Goal: Transaction & Acquisition: Purchase product/service

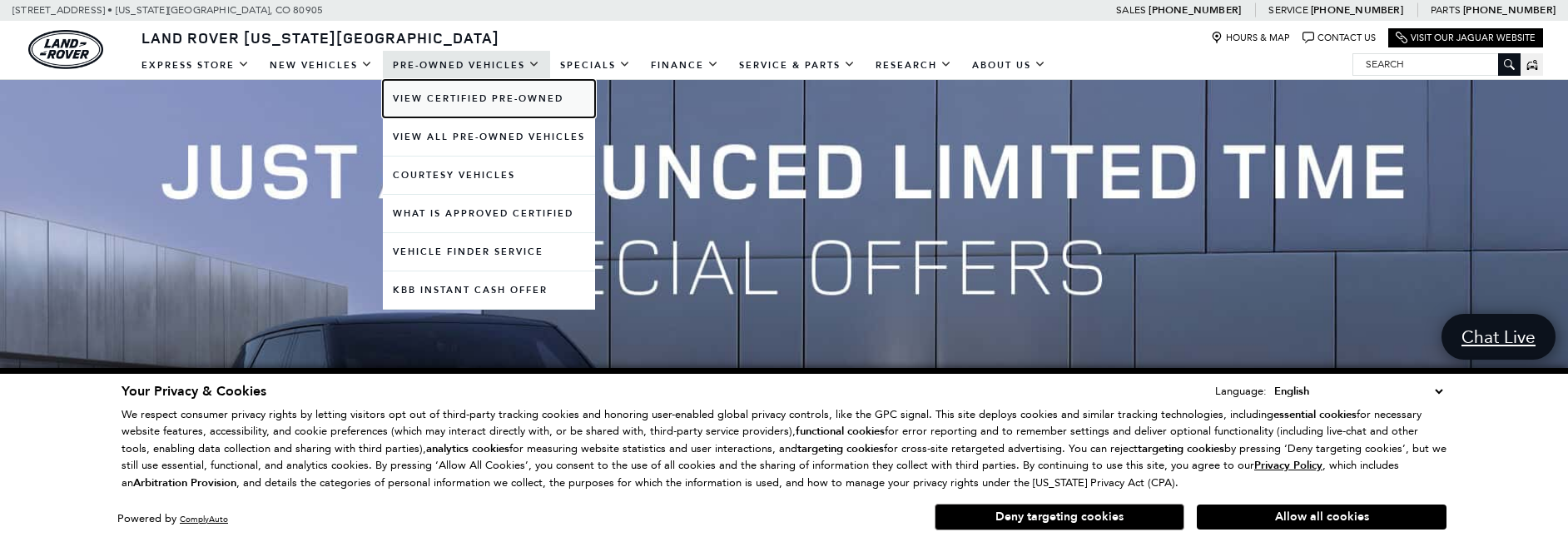
click at [453, 97] on link "View Certified Pre-Owned" at bounding box center [489, 98] width 212 height 37
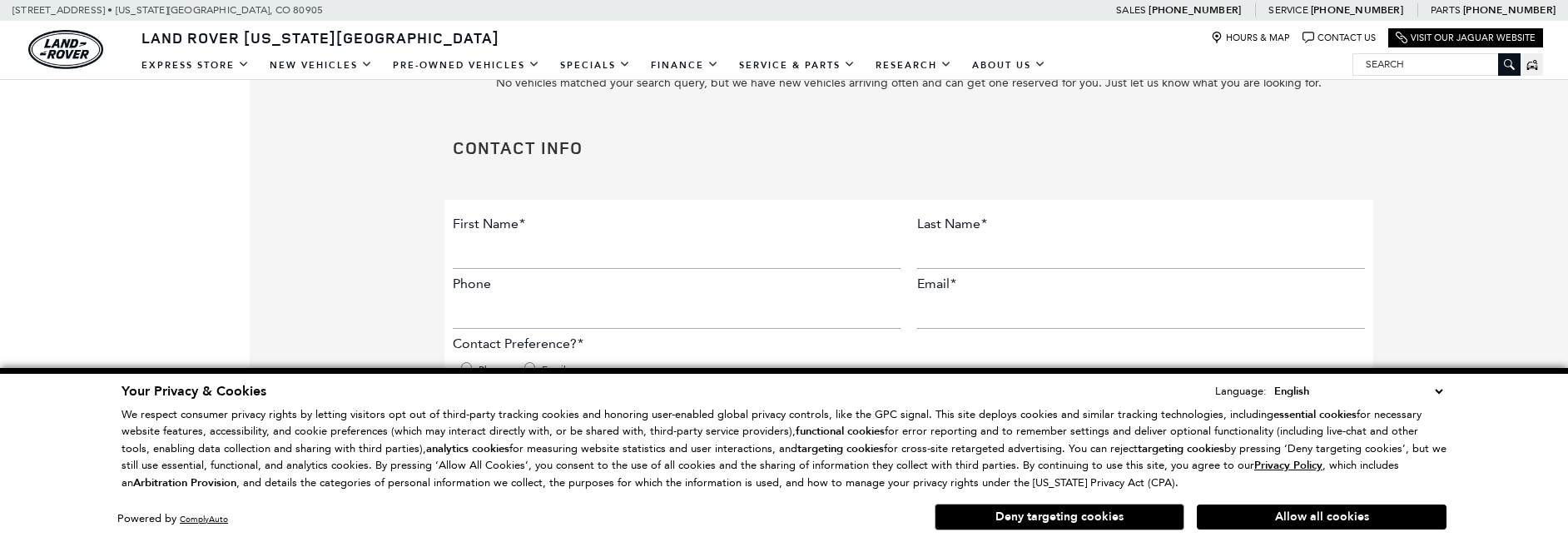
scroll to position [416, 0]
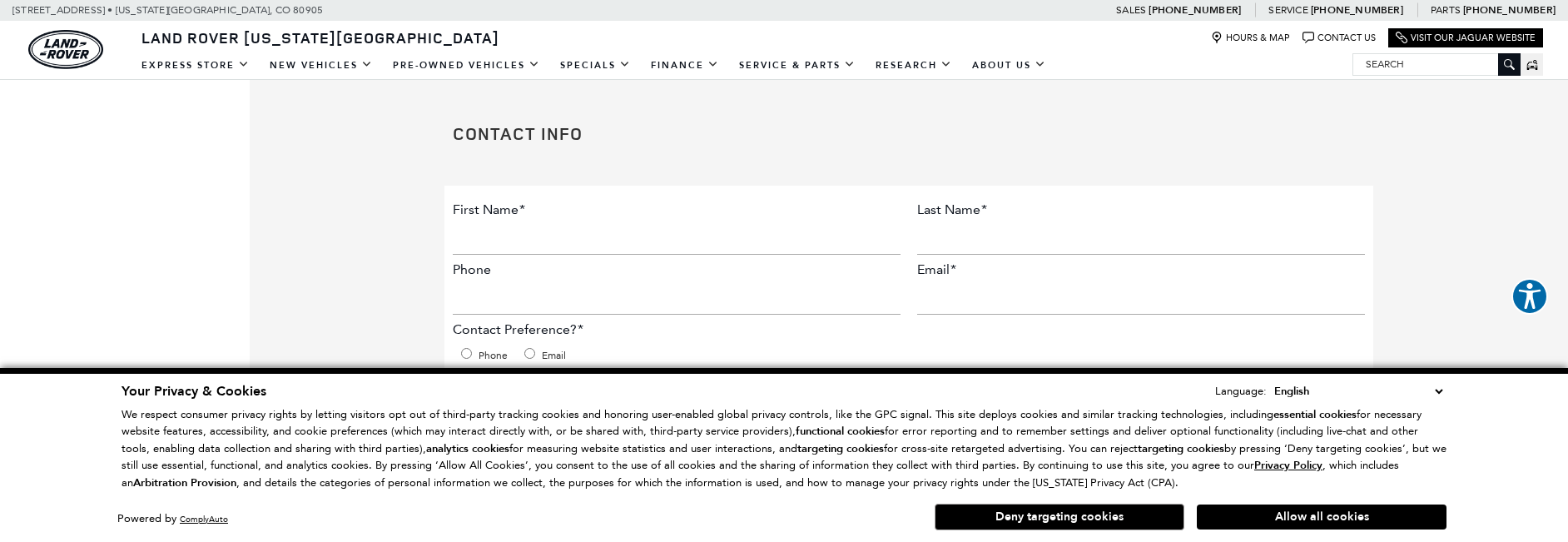
click at [1434, 396] on select "English Spanish / Español English / United Kingdom Korean / 한국어 Vietnamese / Ti…" at bounding box center [1358, 391] width 177 height 19
click at [1061, 515] on button "Deny targeting cookies" at bounding box center [1060, 516] width 249 height 27
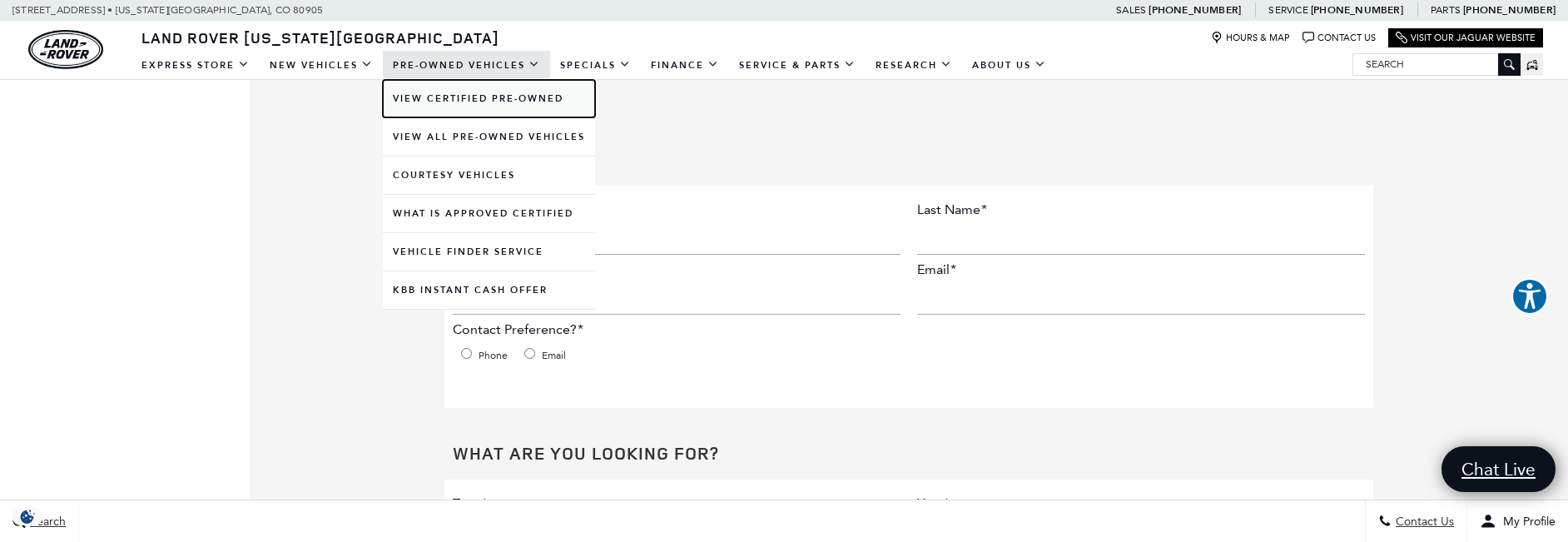
click at [433, 98] on link "View Certified Pre-Owned" at bounding box center [489, 98] width 212 height 37
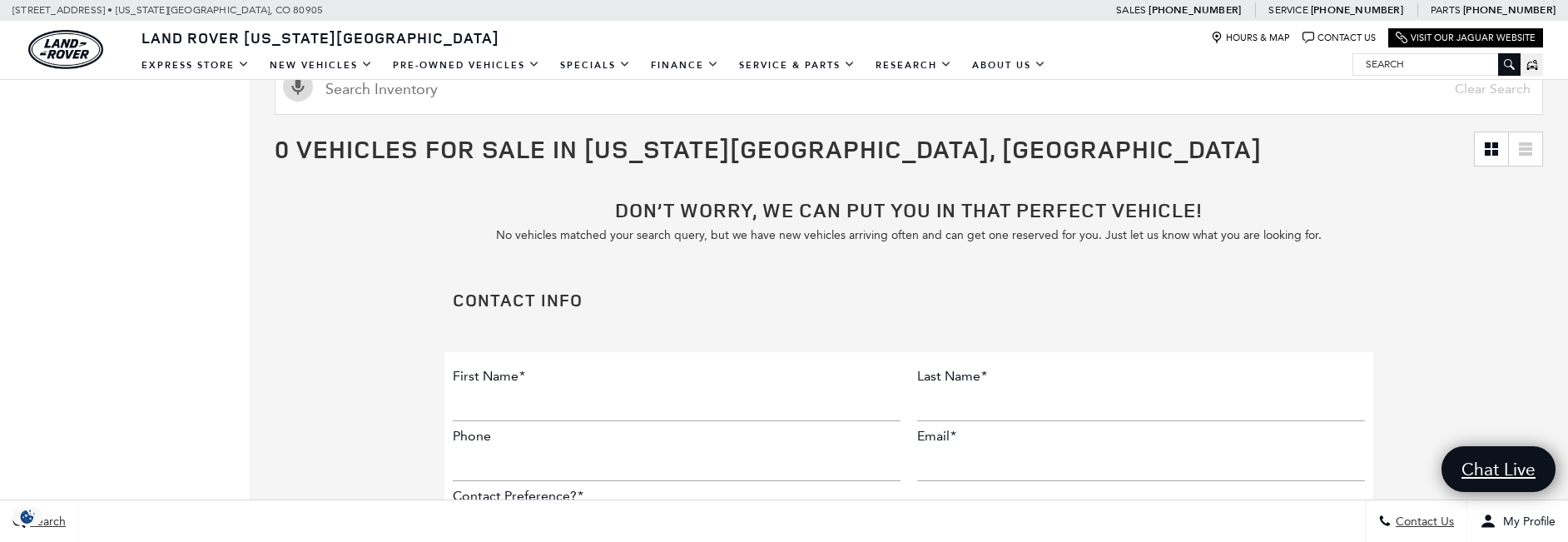
scroll to position [167, 0]
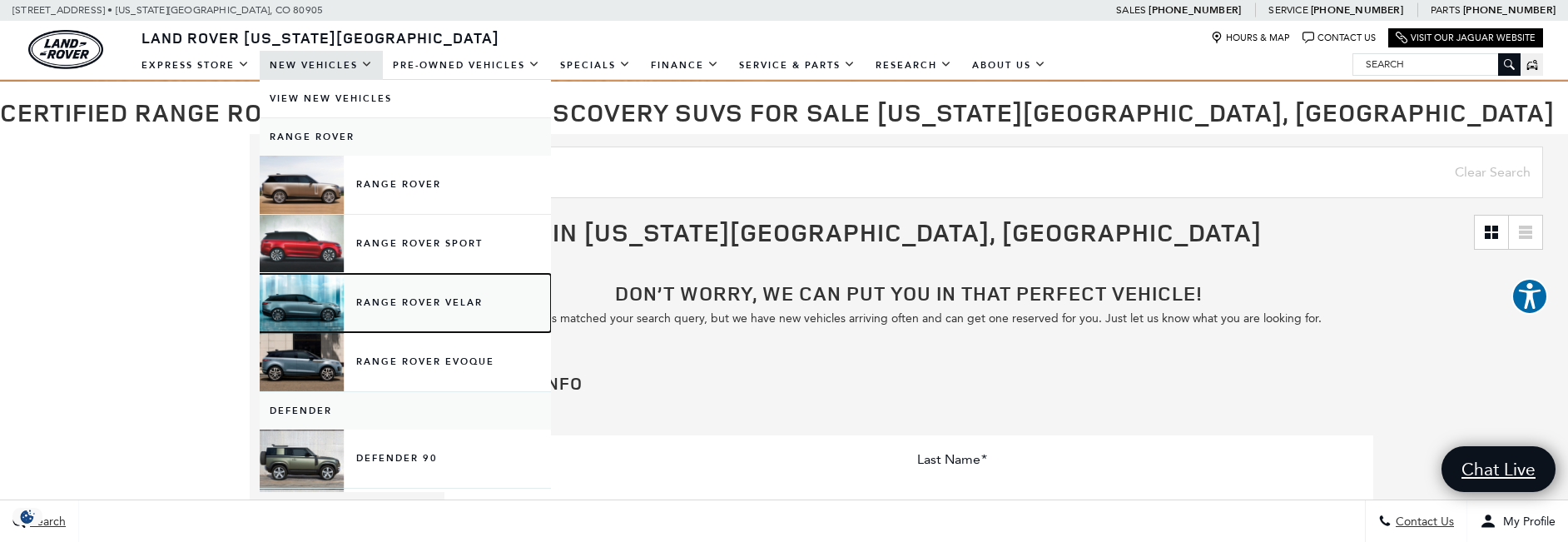
click at [405, 299] on link "Range Rover Velar" at bounding box center [405, 302] width 291 height 58
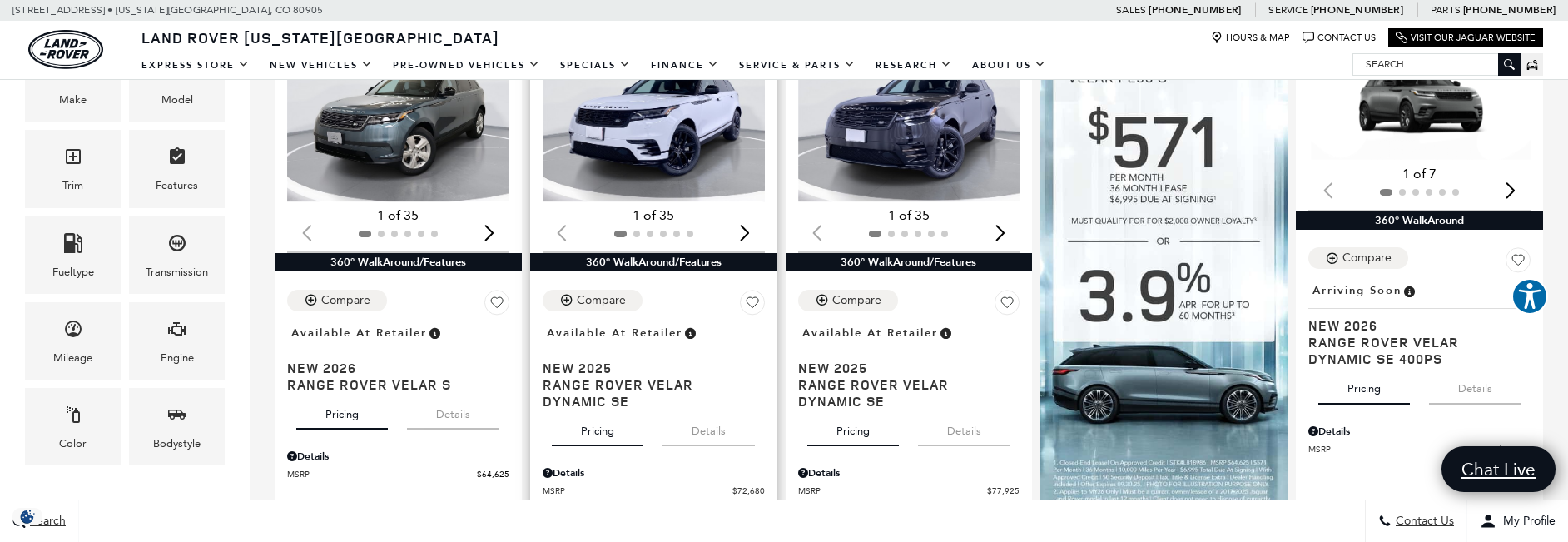
scroll to position [416, 0]
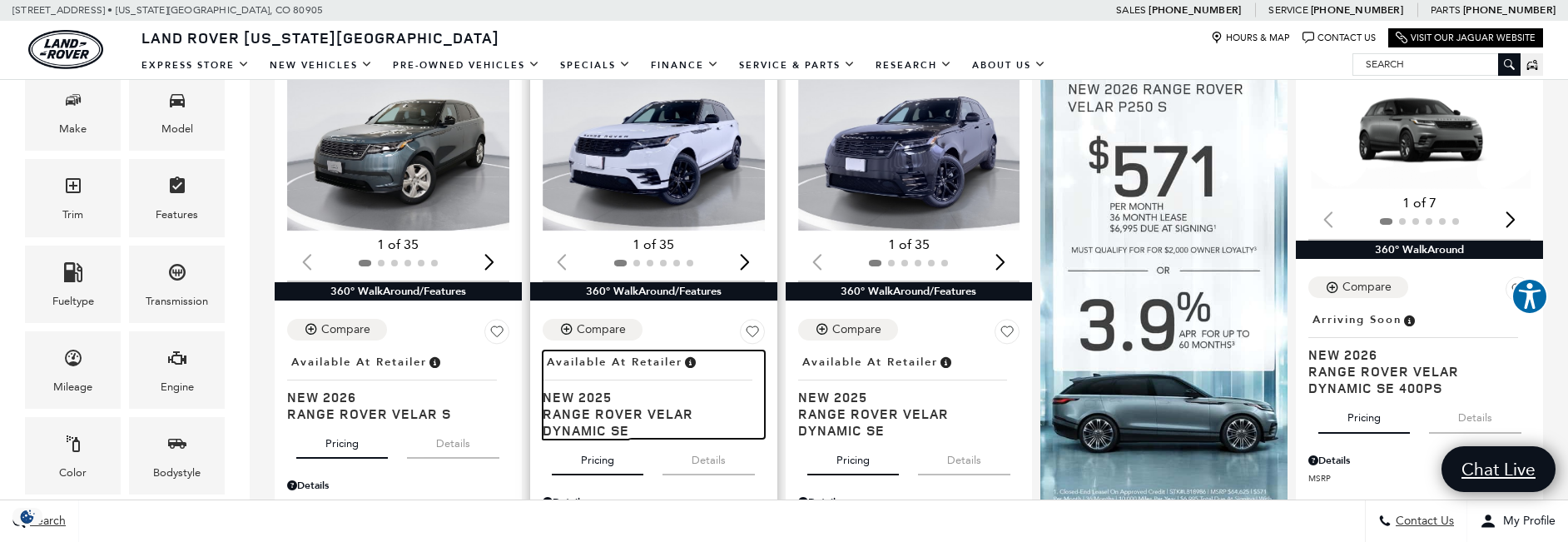
click at [601, 414] on span "Range Rover Velar Dynamic SE" at bounding box center [648, 422] width 210 height 33
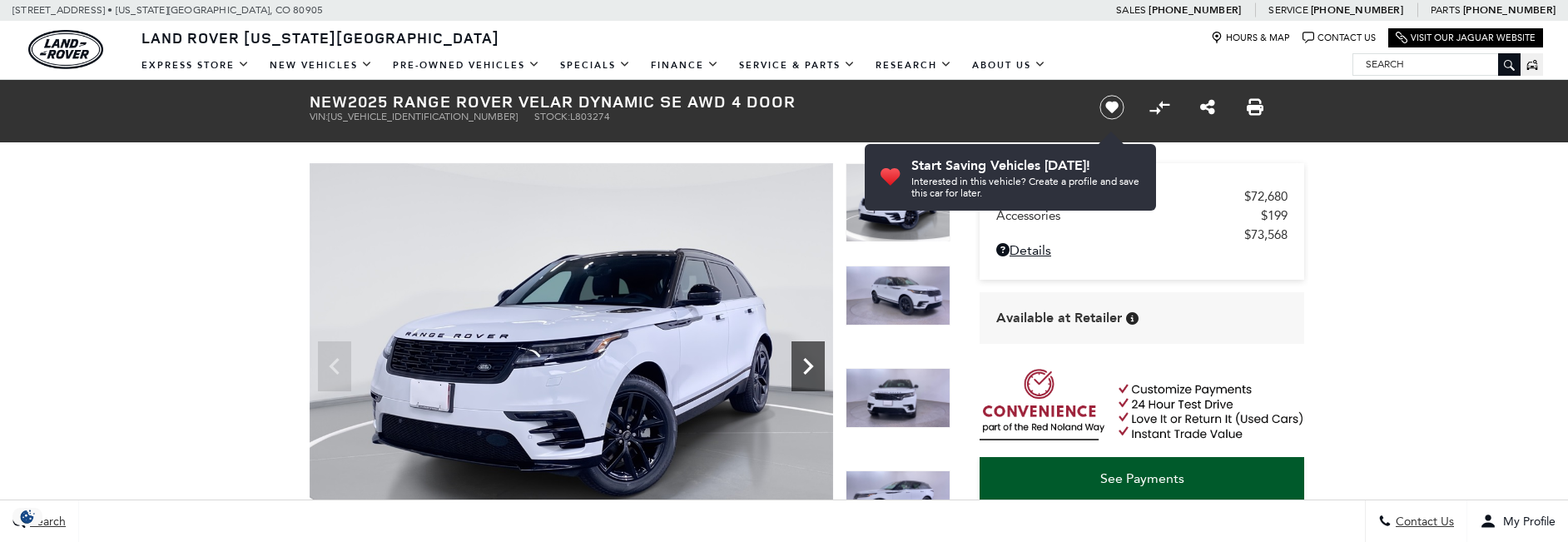
click at [807, 374] on icon "Next" at bounding box center [809, 366] width 33 height 33
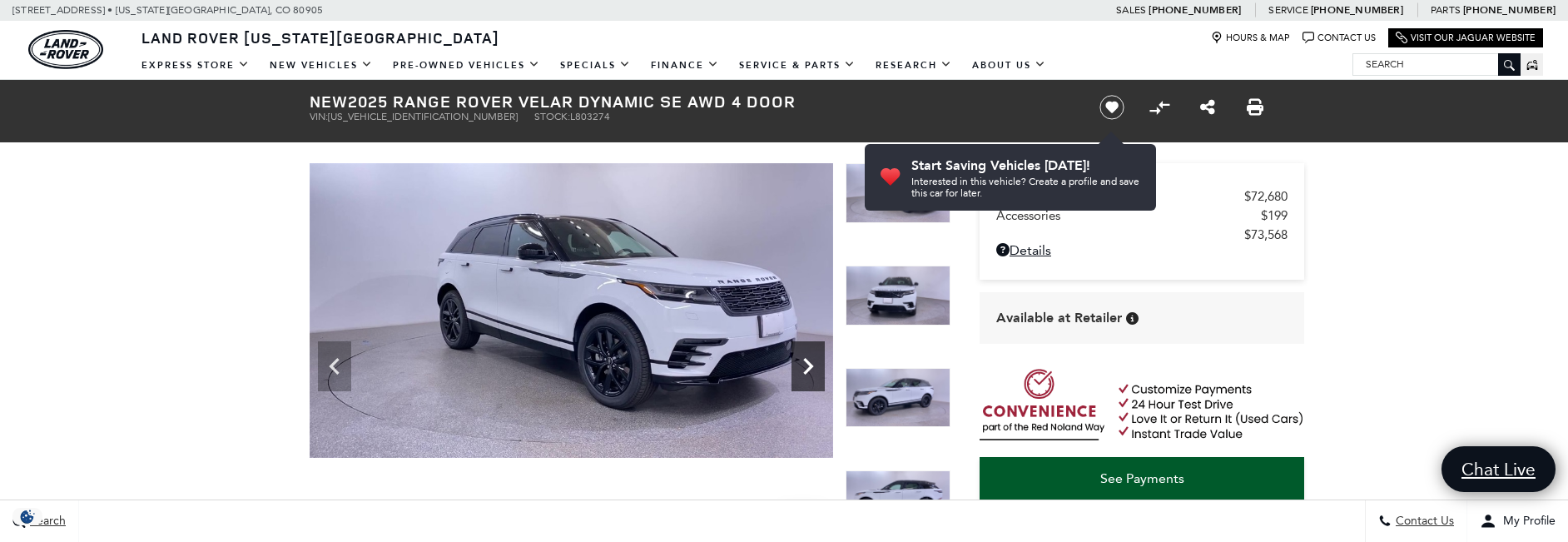
click at [807, 374] on icon "Next" at bounding box center [809, 366] width 33 height 33
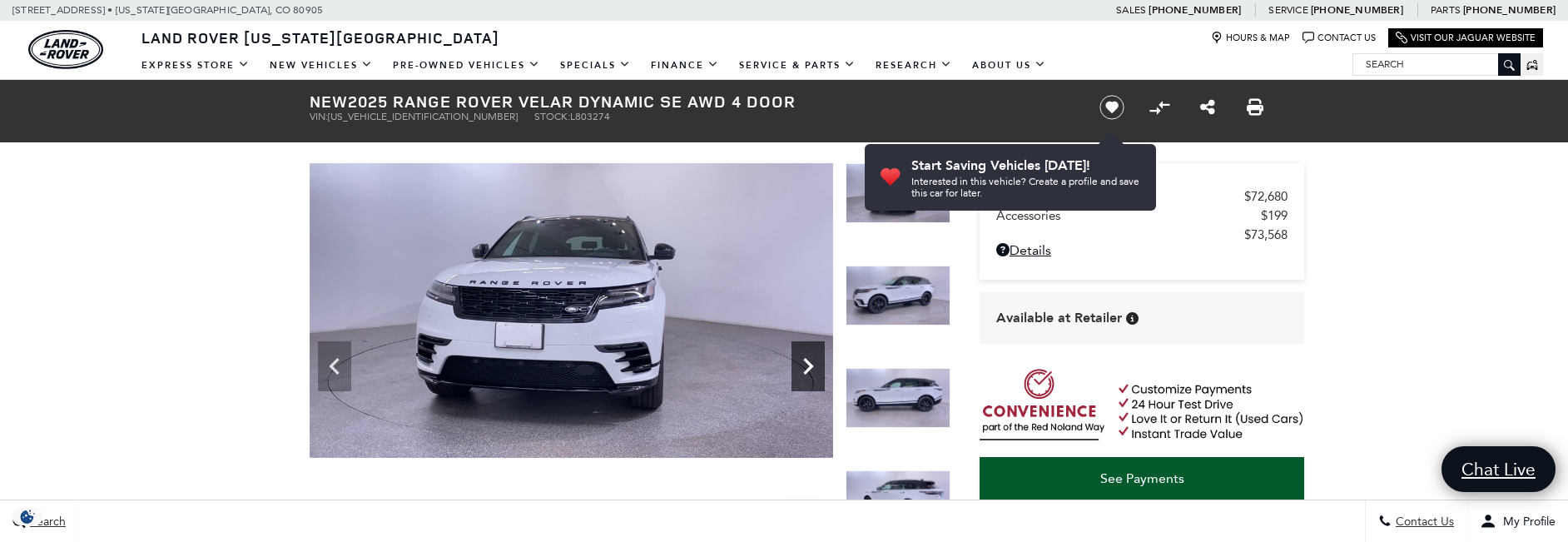
click at [807, 374] on icon "Next" at bounding box center [809, 366] width 33 height 33
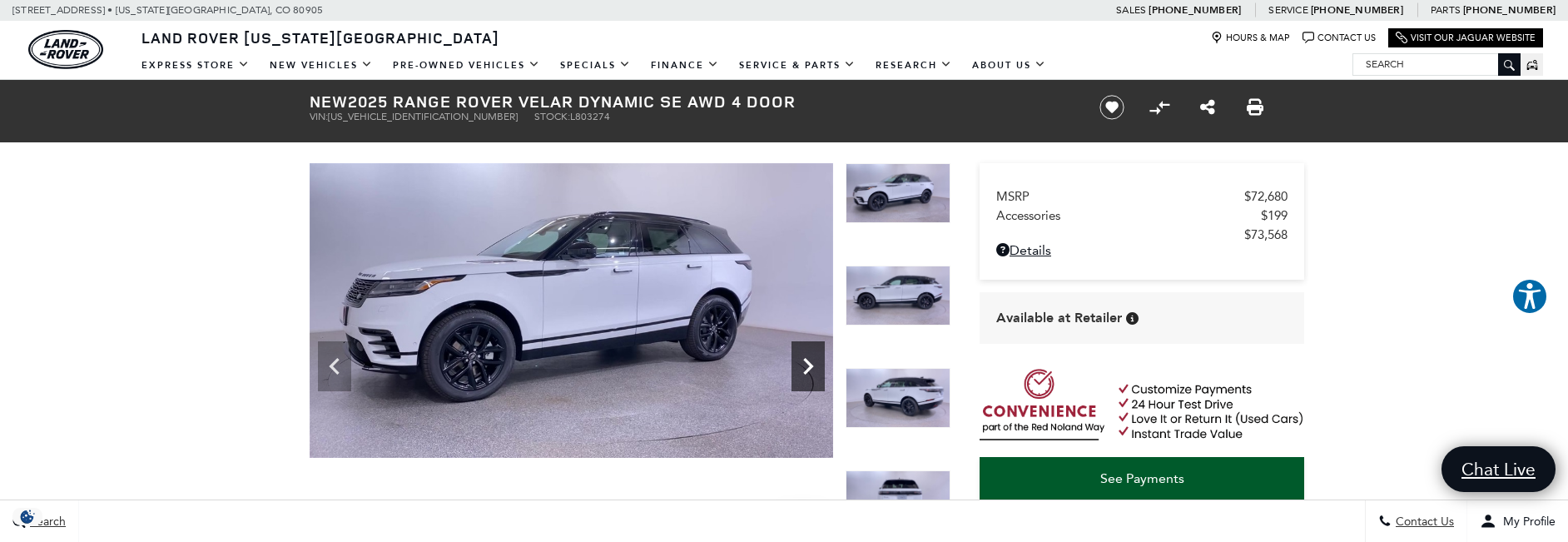
click at [807, 374] on icon "Next" at bounding box center [809, 366] width 33 height 33
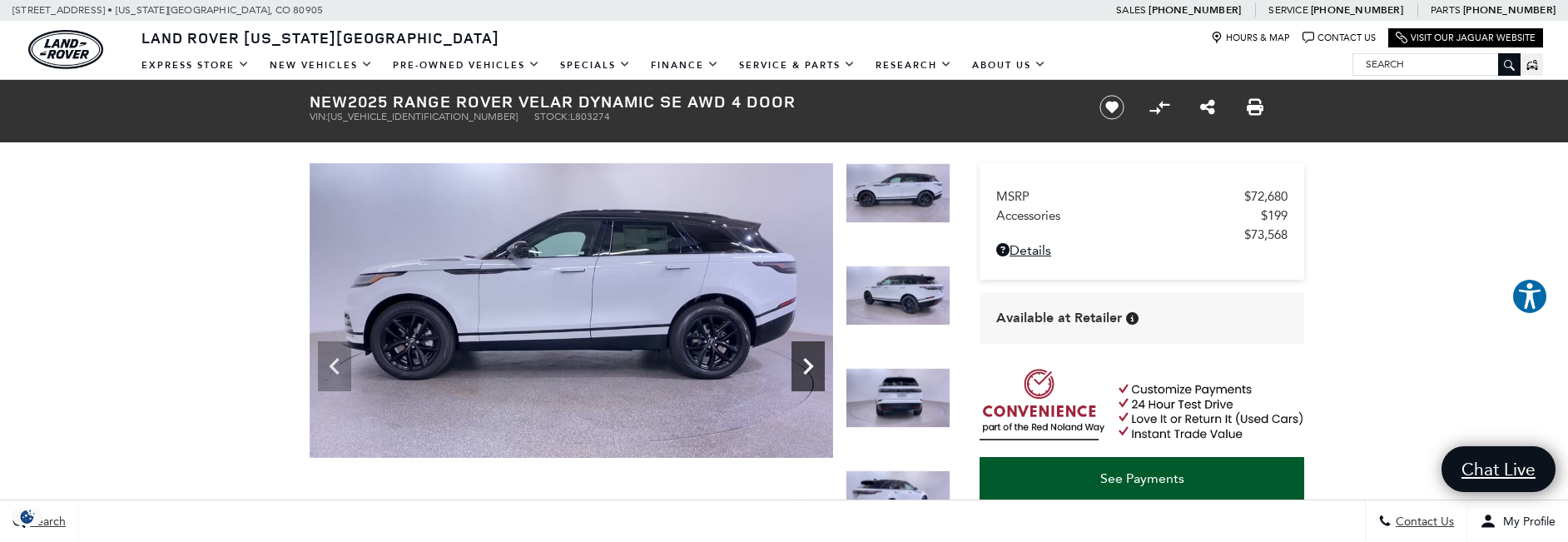
click at [807, 374] on icon "Next" at bounding box center [809, 366] width 33 height 33
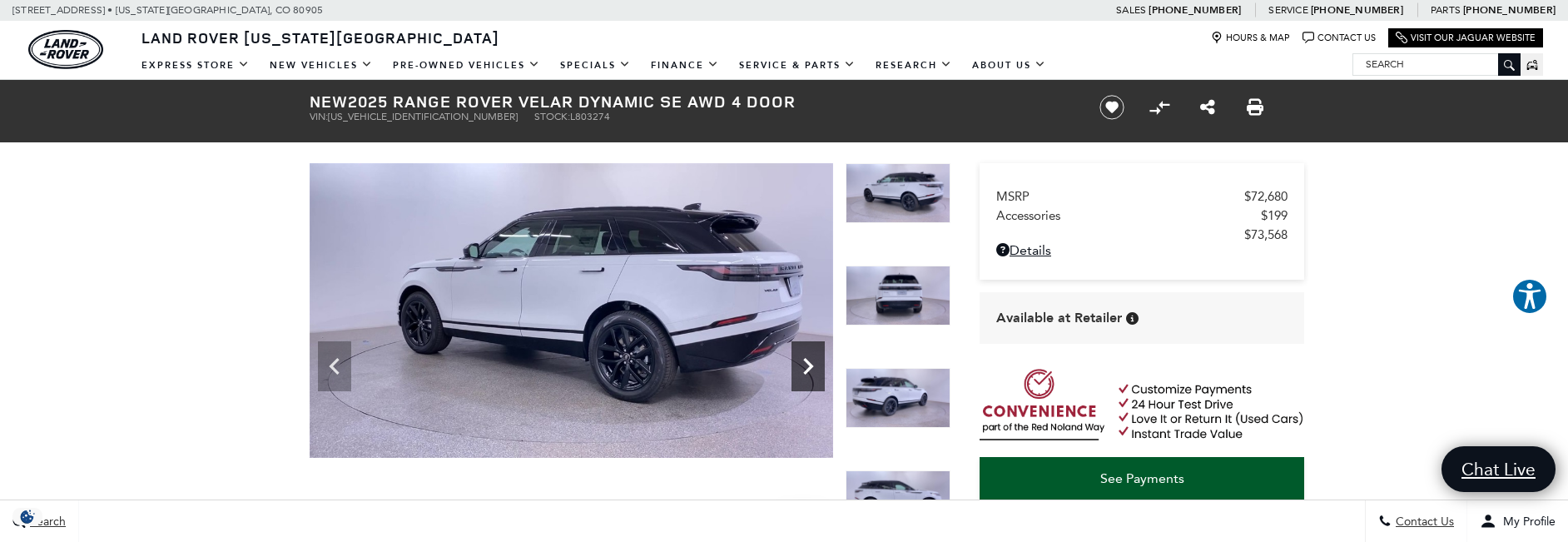
click at [807, 374] on icon "Next" at bounding box center [809, 366] width 33 height 33
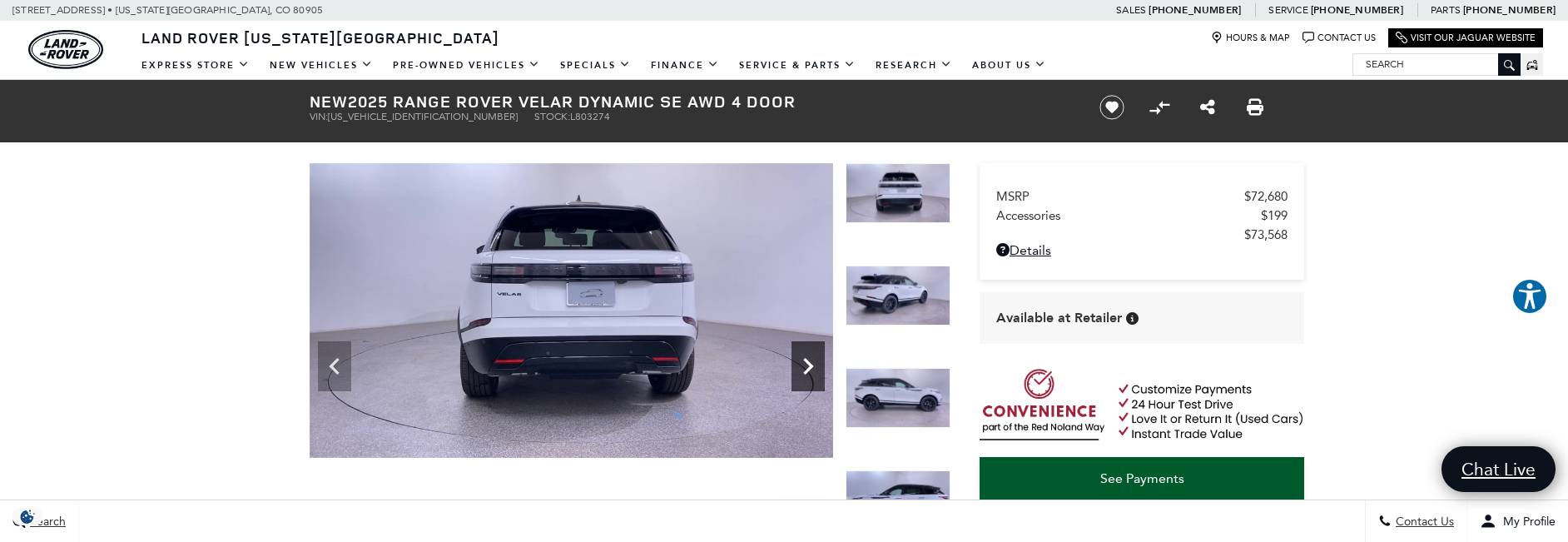
click at [807, 374] on icon "Next" at bounding box center [809, 366] width 33 height 33
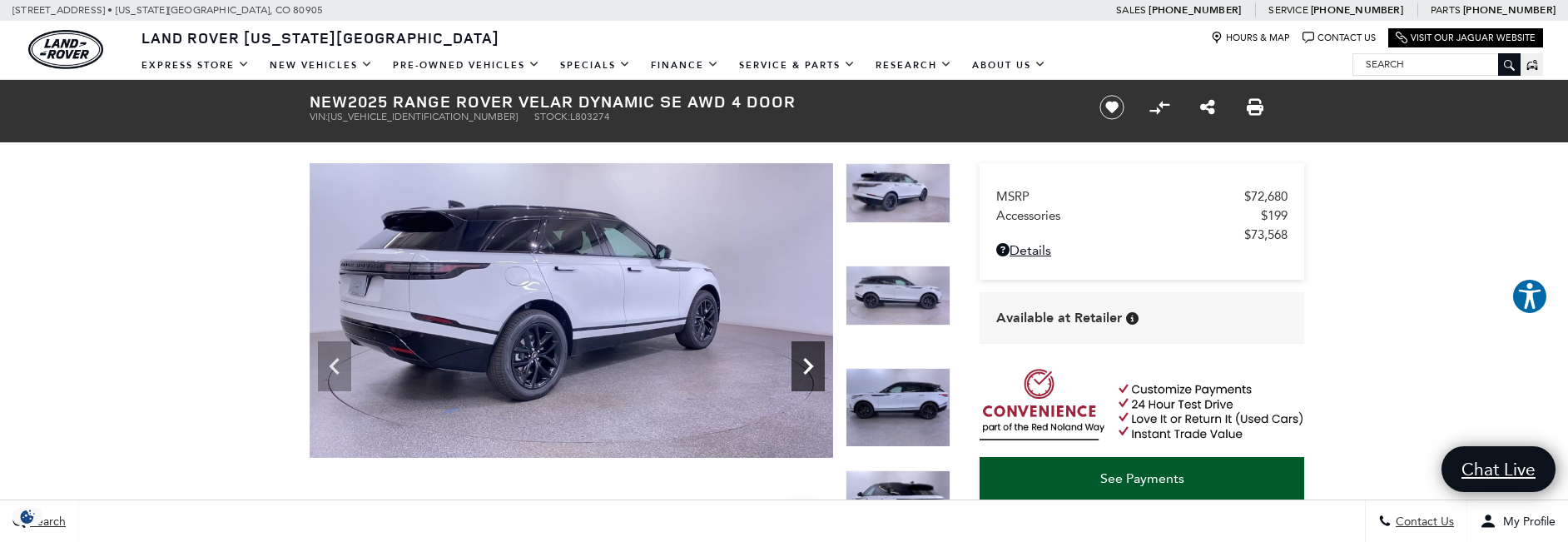
click at [807, 374] on icon "Next" at bounding box center [809, 366] width 33 height 33
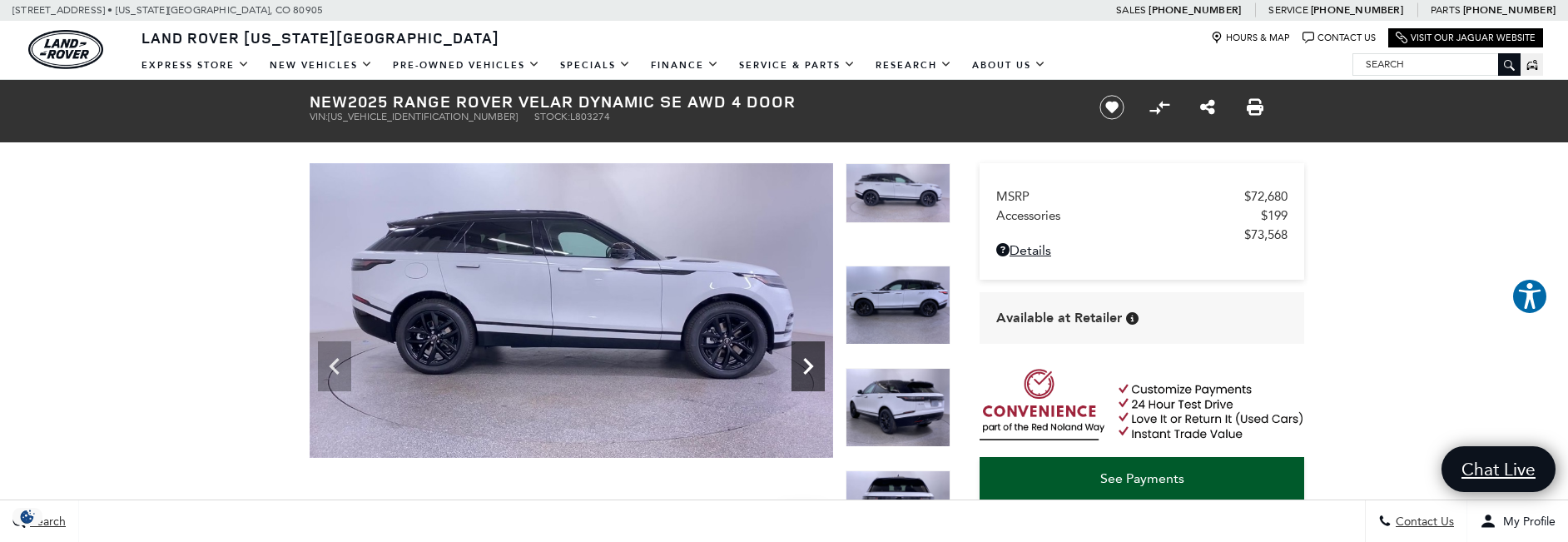
click at [807, 374] on icon "Next" at bounding box center [809, 366] width 33 height 33
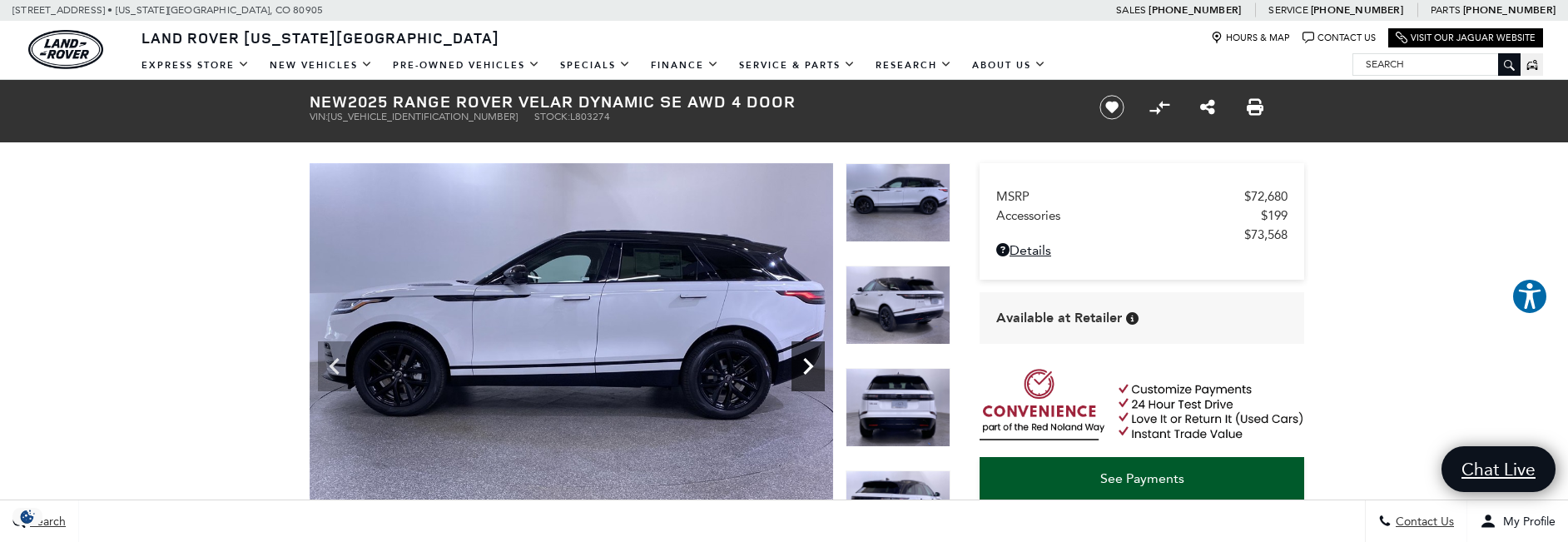
click at [807, 374] on icon "Next" at bounding box center [809, 366] width 33 height 33
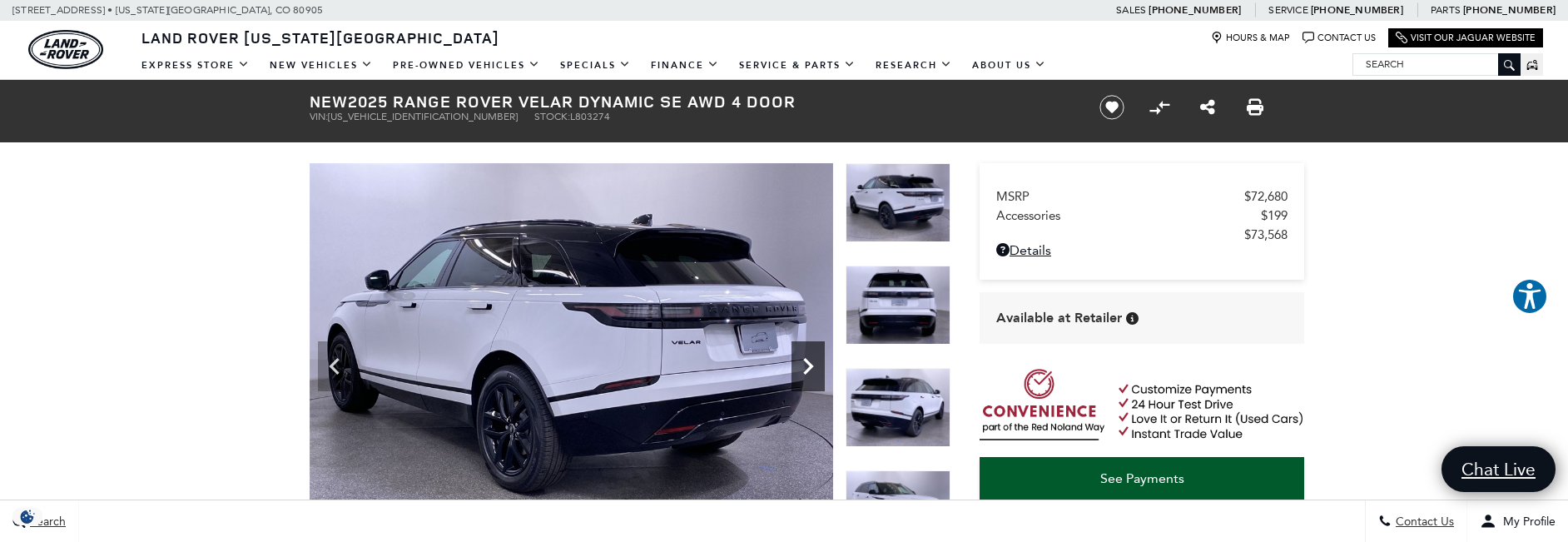
click at [807, 374] on icon "Next" at bounding box center [809, 366] width 33 height 33
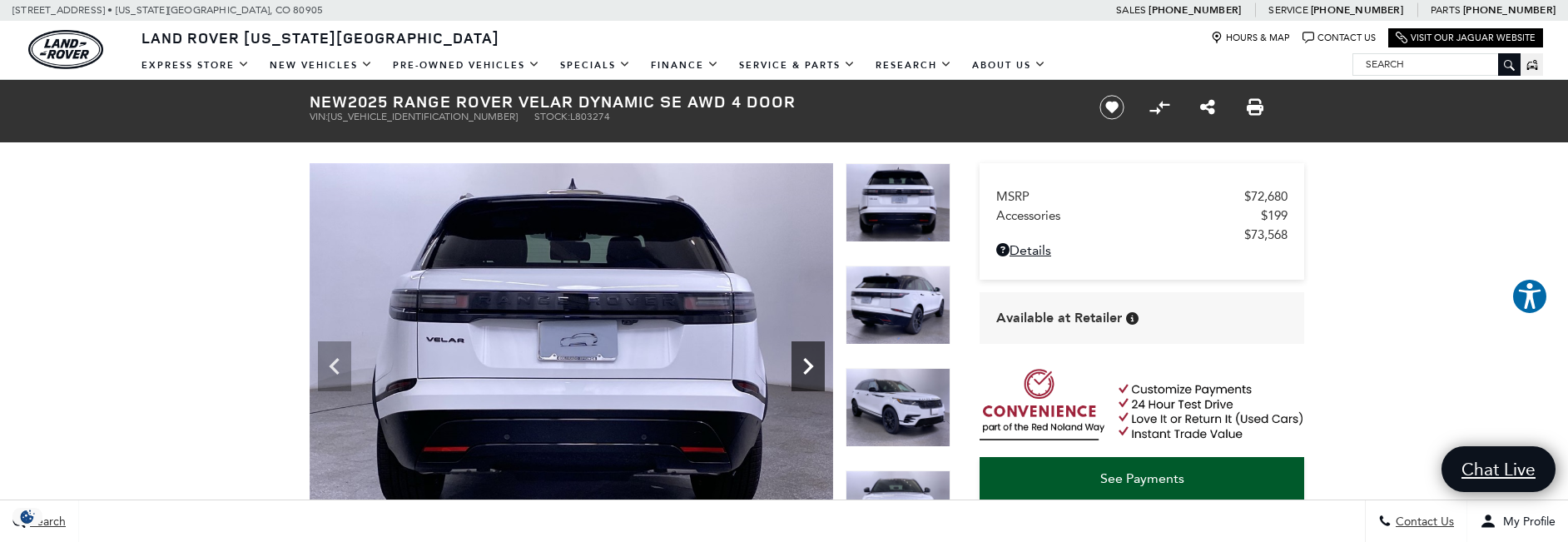
click at [807, 374] on icon "Next" at bounding box center [809, 366] width 33 height 33
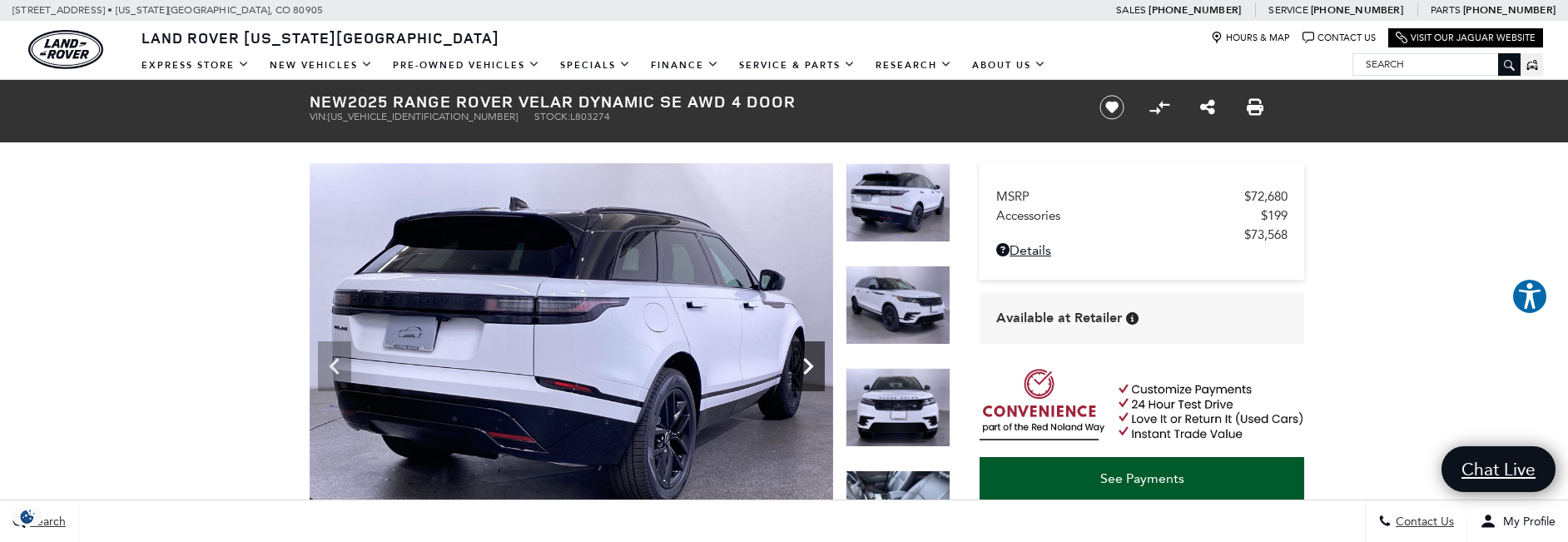
click at [807, 374] on icon "Next" at bounding box center [809, 366] width 33 height 33
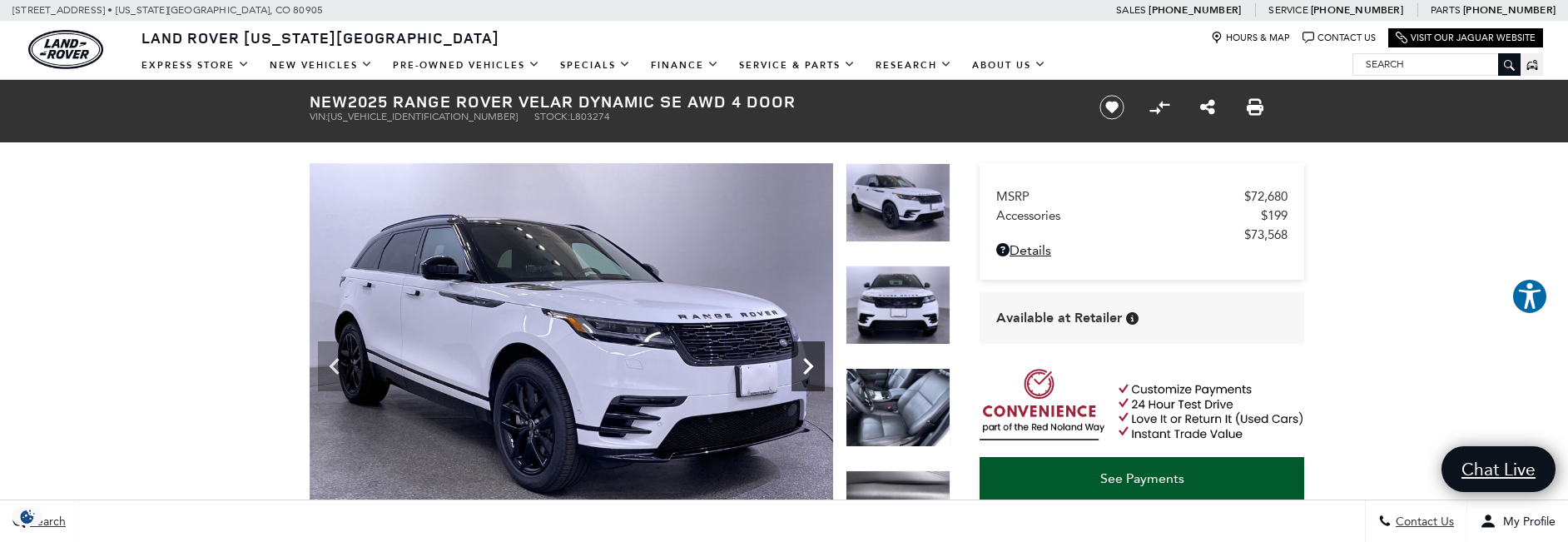
click at [807, 374] on icon "Next" at bounding box center [809, 366] width 33 height 33
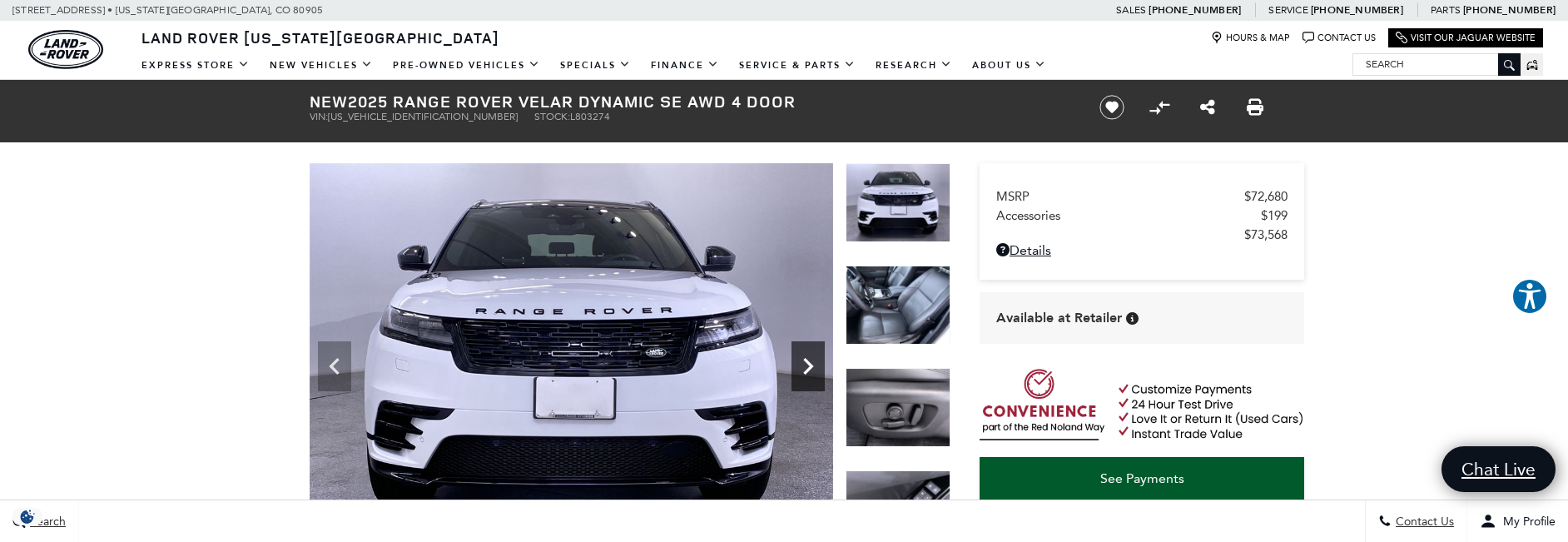
click at [807, 374] on icon "Next" at bounding box center [809, 366] width 33 height 33
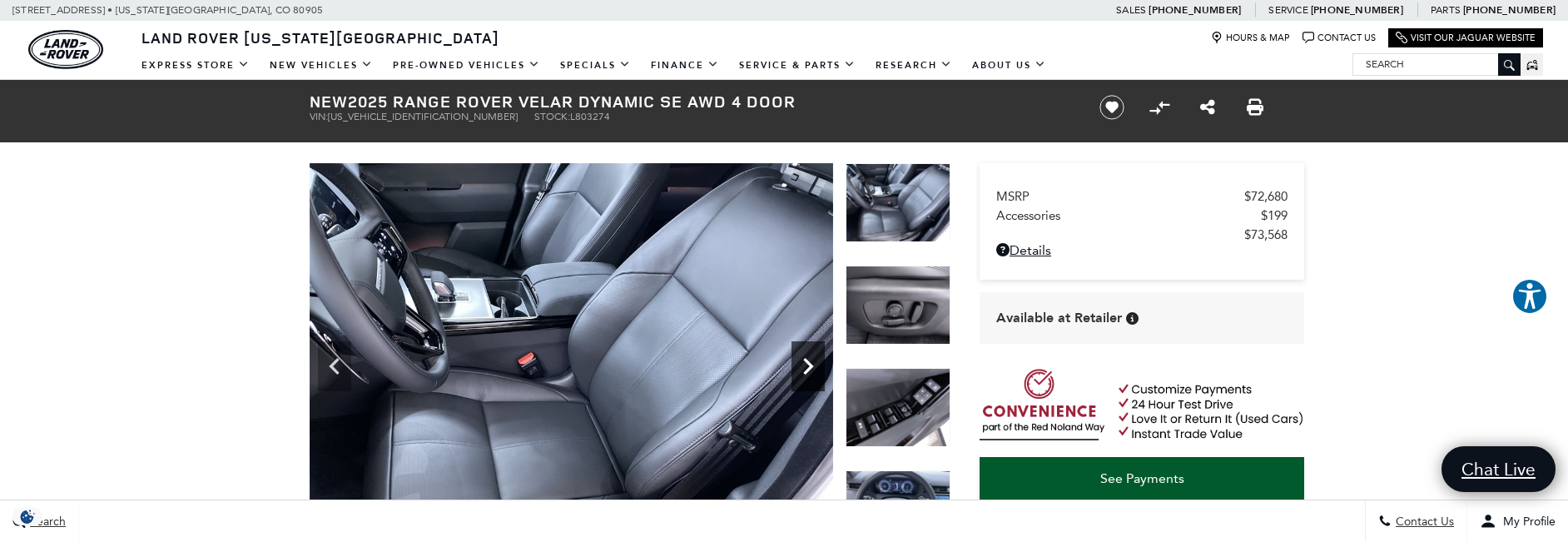
click at [807, 374] on icon "Next" at bounding box center [809, 366] width 33 height 33
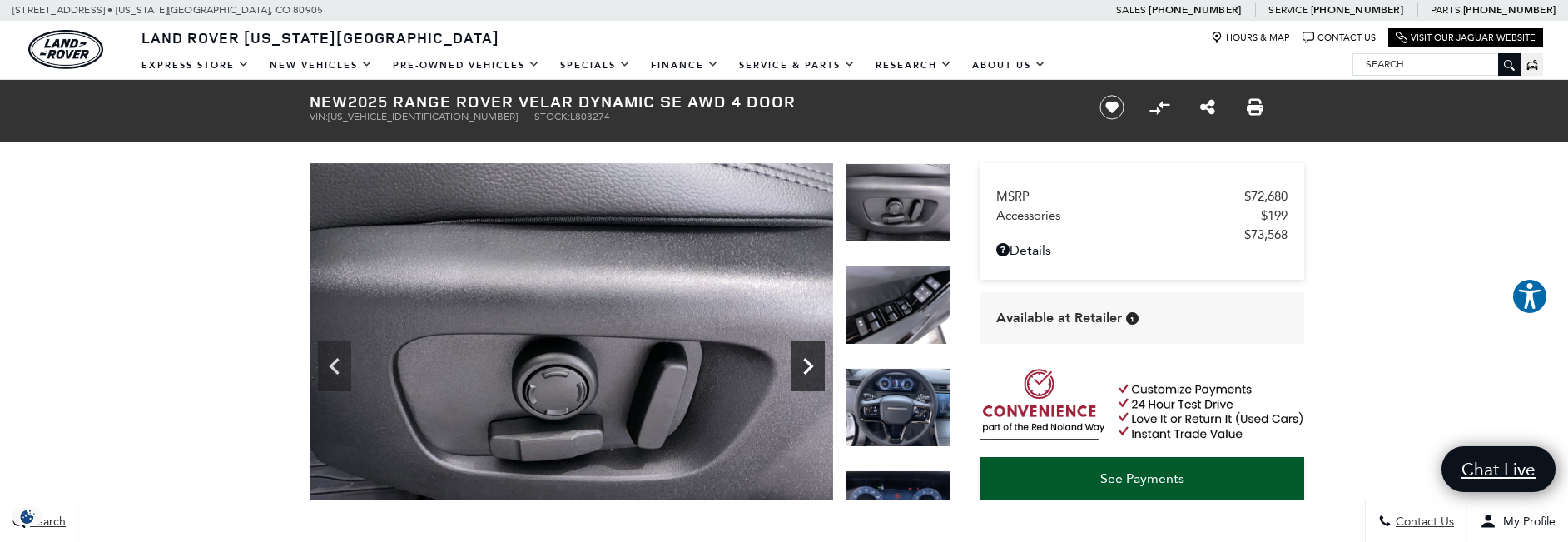
click at [807, 374] on icon "Next" at bounding box center [809, 366] width 33 height 33
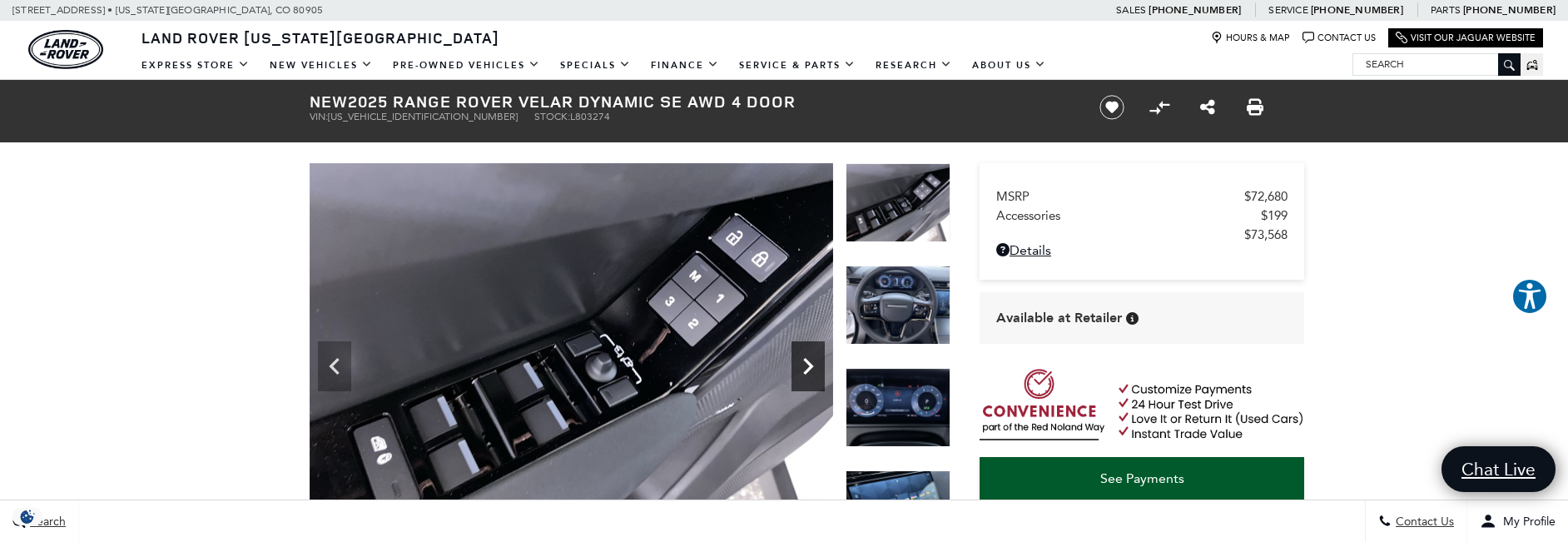
click at [807, 374] on icon "Next" at bounding box center [809, 366] width 33 height 33
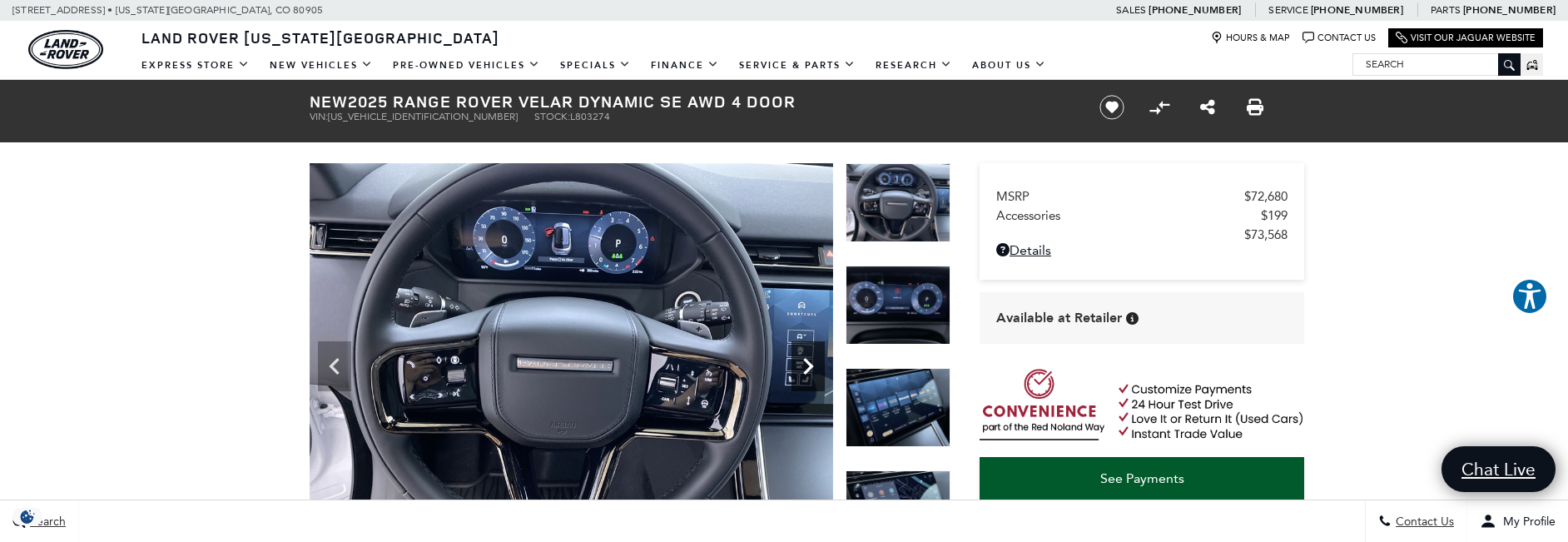
click at [807, 374] on icon "Next" at bounding box center [809, 366] width 33 height 33
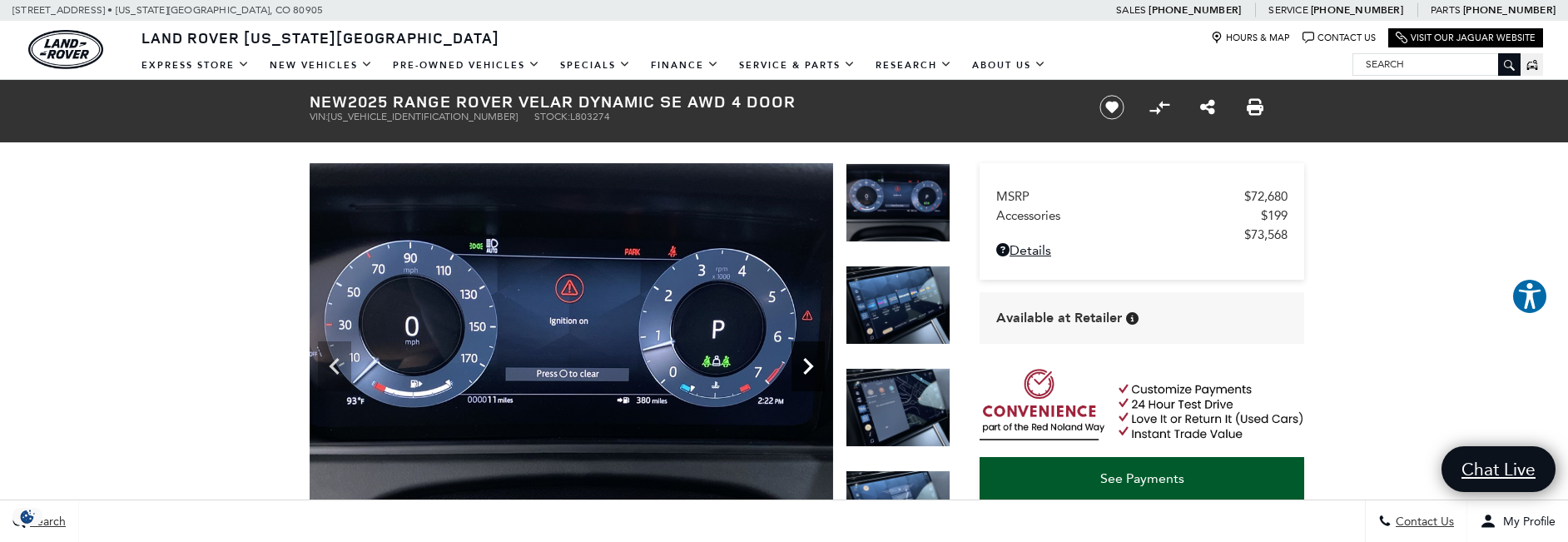
click at [807, 374] on icon "Next" at bounding box center [809, 366] width 33 height 33
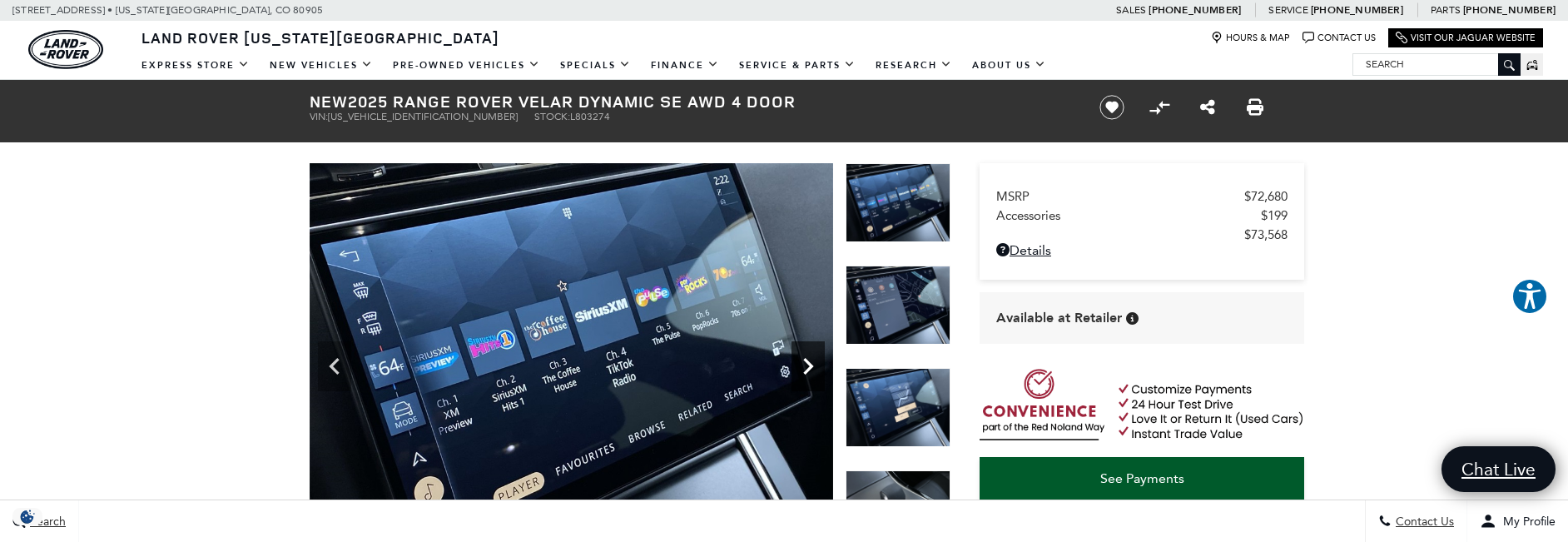
click at [807, 374] on icon "Next" at bounding box center [809, 366] width 33 height 33
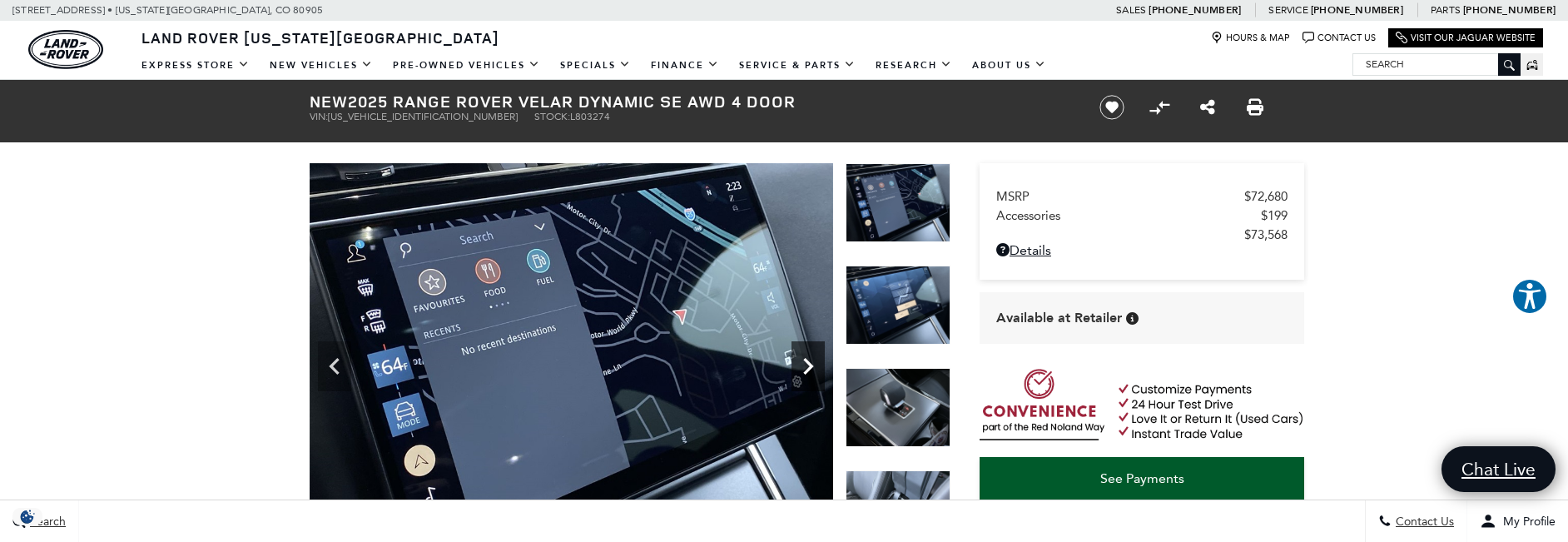
click at [807, 374] on icon "Next" at bounding box center [809, 366] width 33 height 33
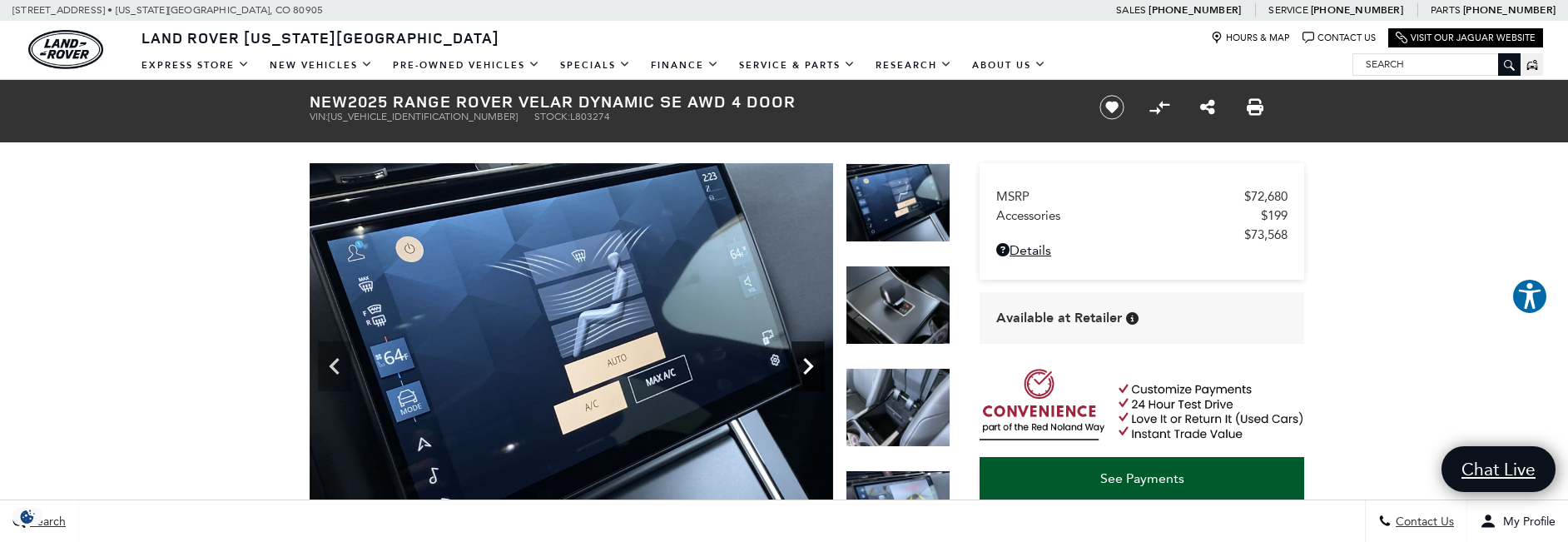
click at [807, 374] on icon "Next" at bounding box center [809, 366] width 33 height 33
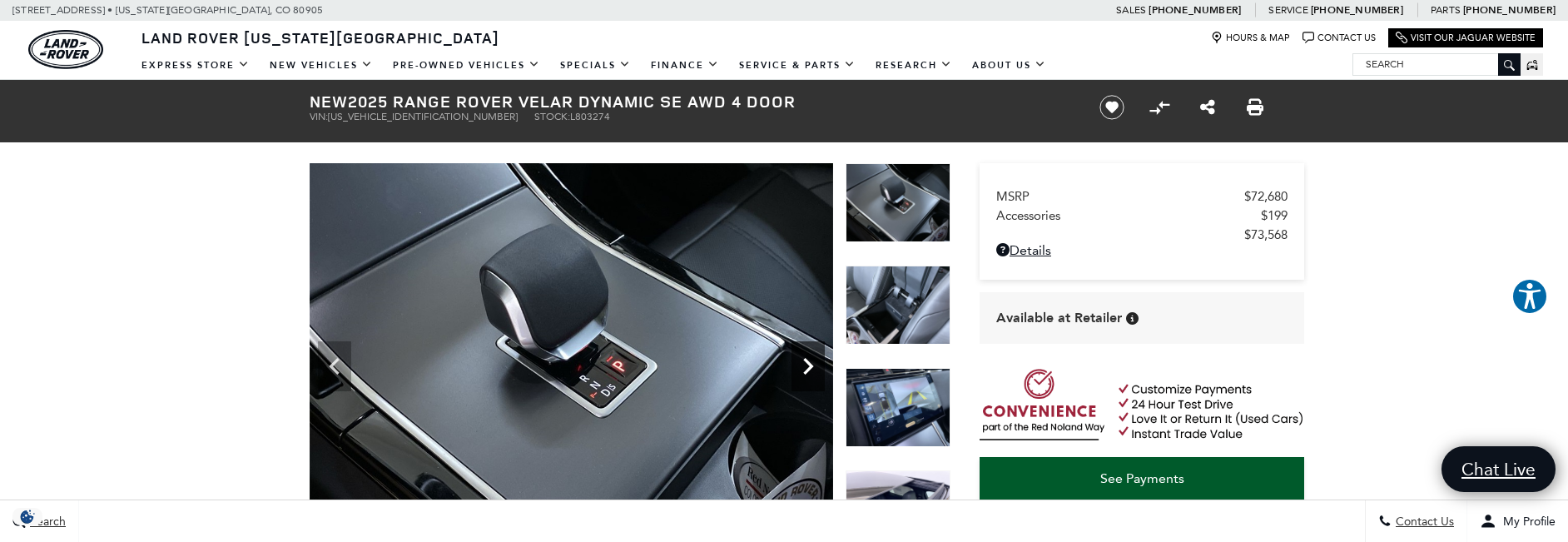
click at [807, 374] on icon "Next" at bounding box center [809, 366] width 33 height 33
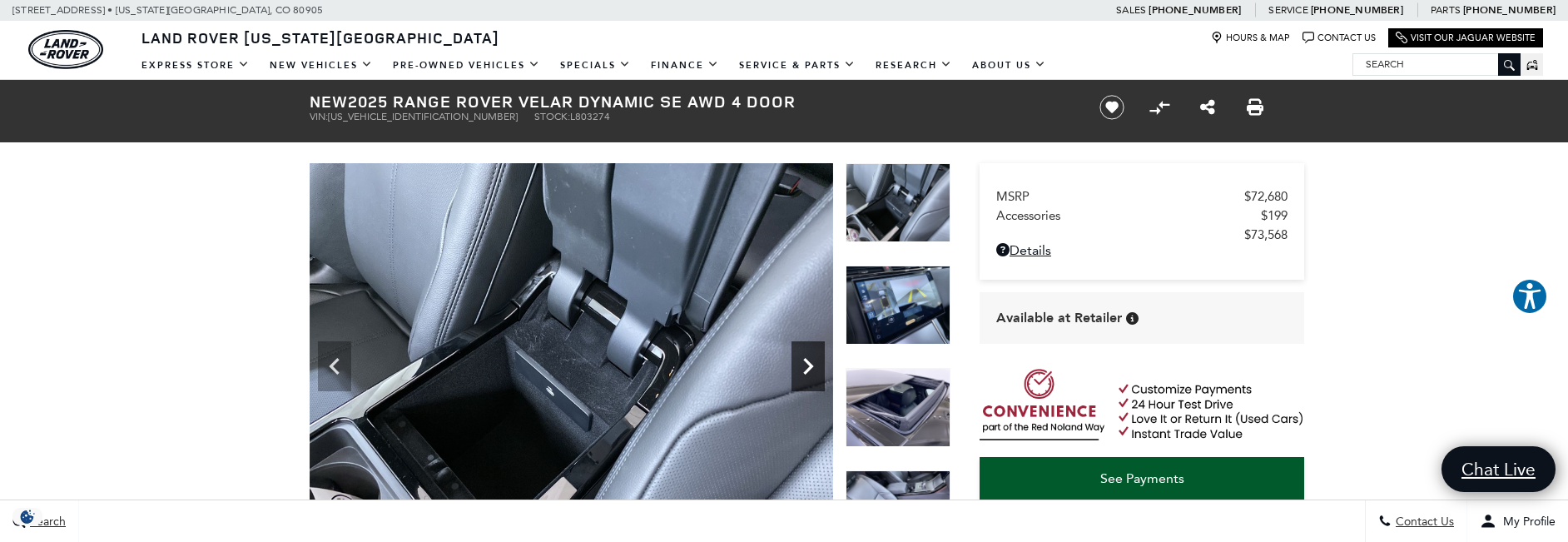
click at [807, 374] on icon "Next" at bounding box center [809, 366] width 33 height 33
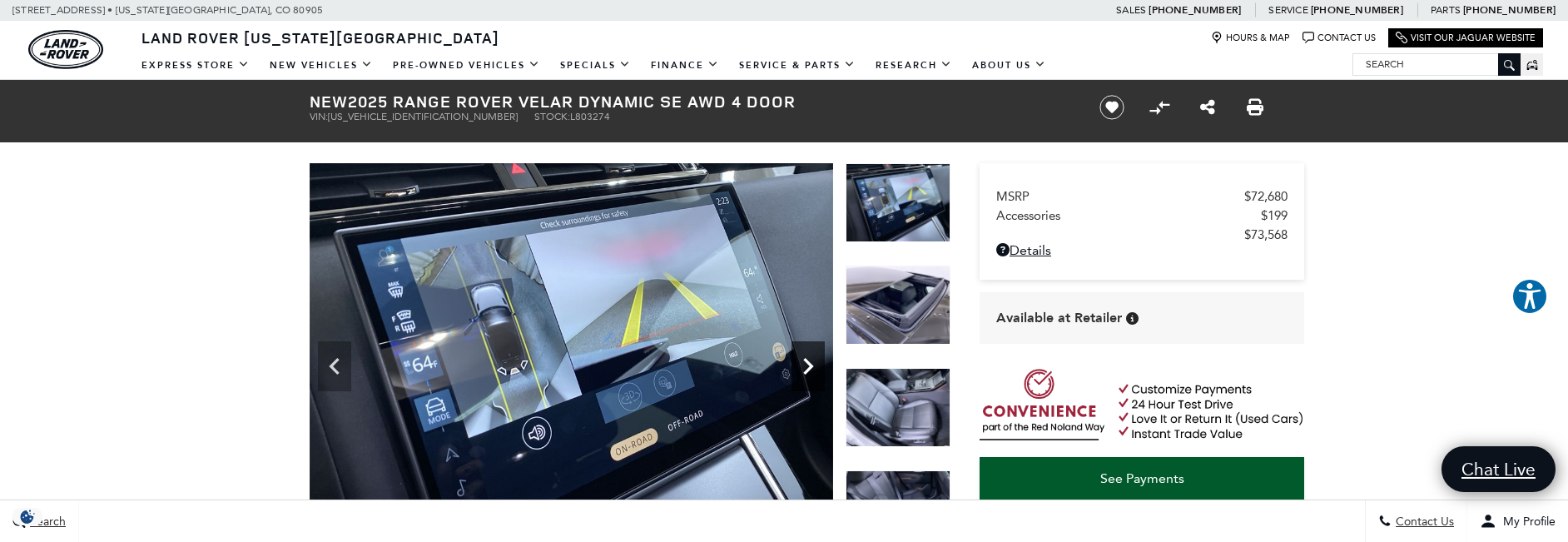
click at [807, 374] on icon "Next" at bounding box center [809, 366] width 33 height 33
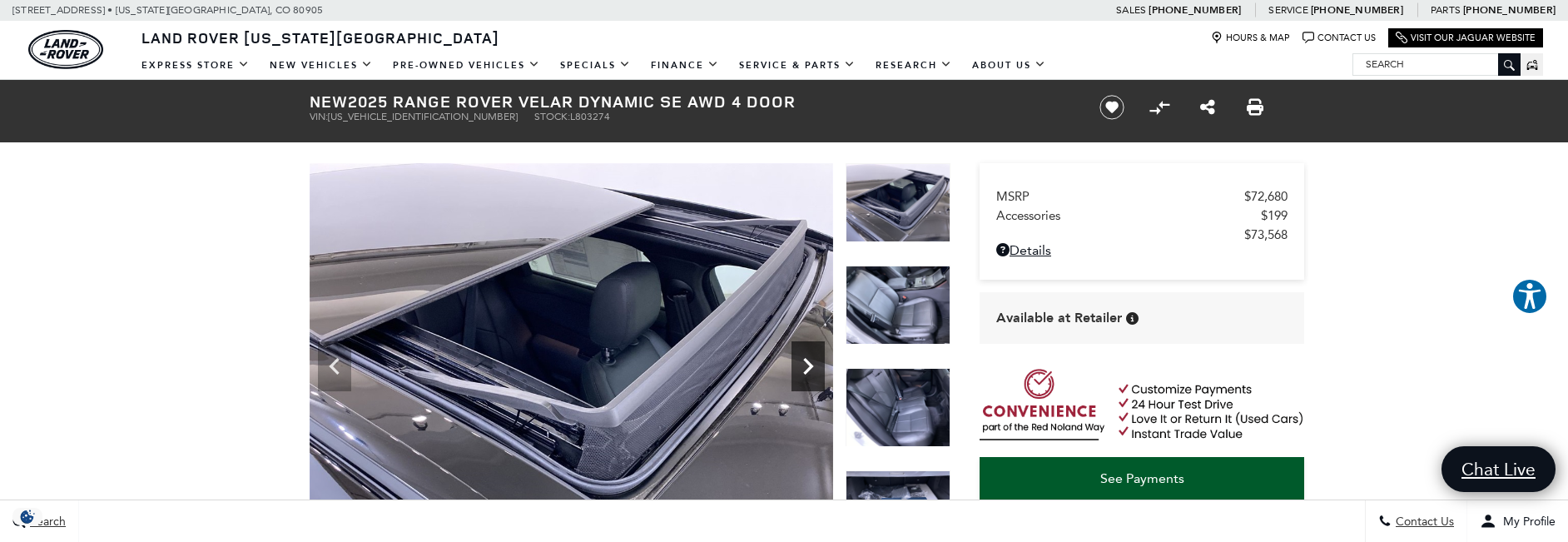
click at [807, 374] on icon "Next" at bounding box center [809, 366] width 33 height 33
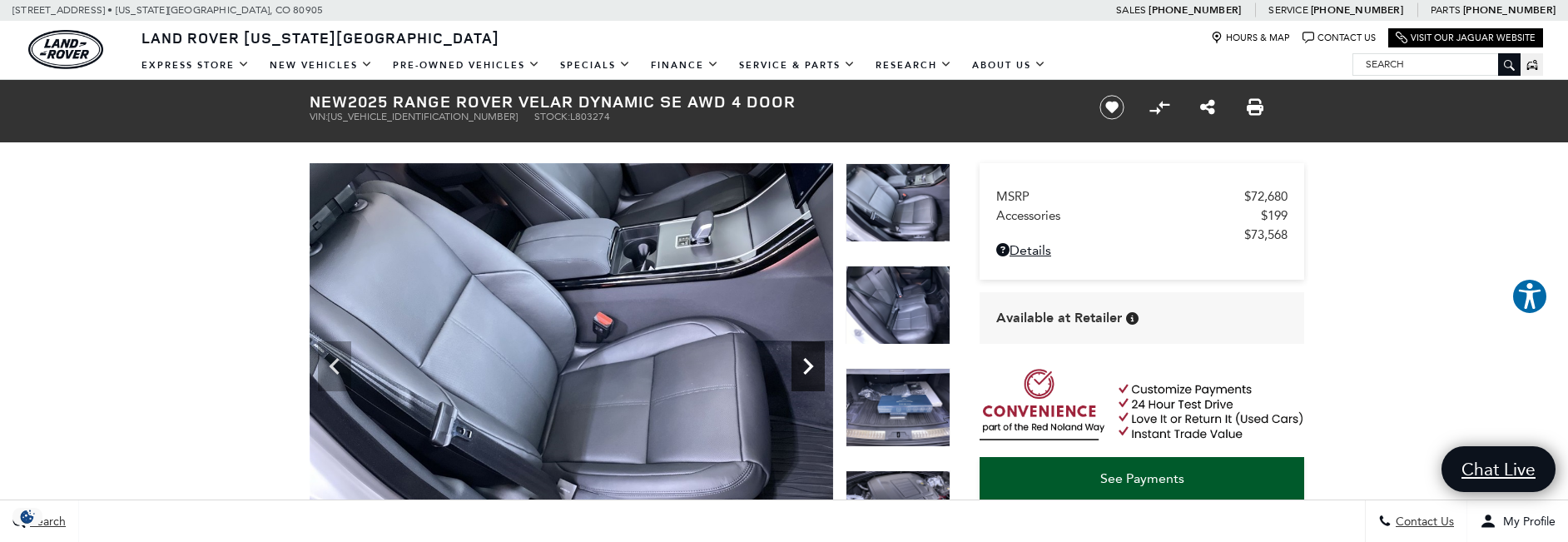
click at [807, 374] on icon "Next" at bounding box center [809, 366] width 33 height 33
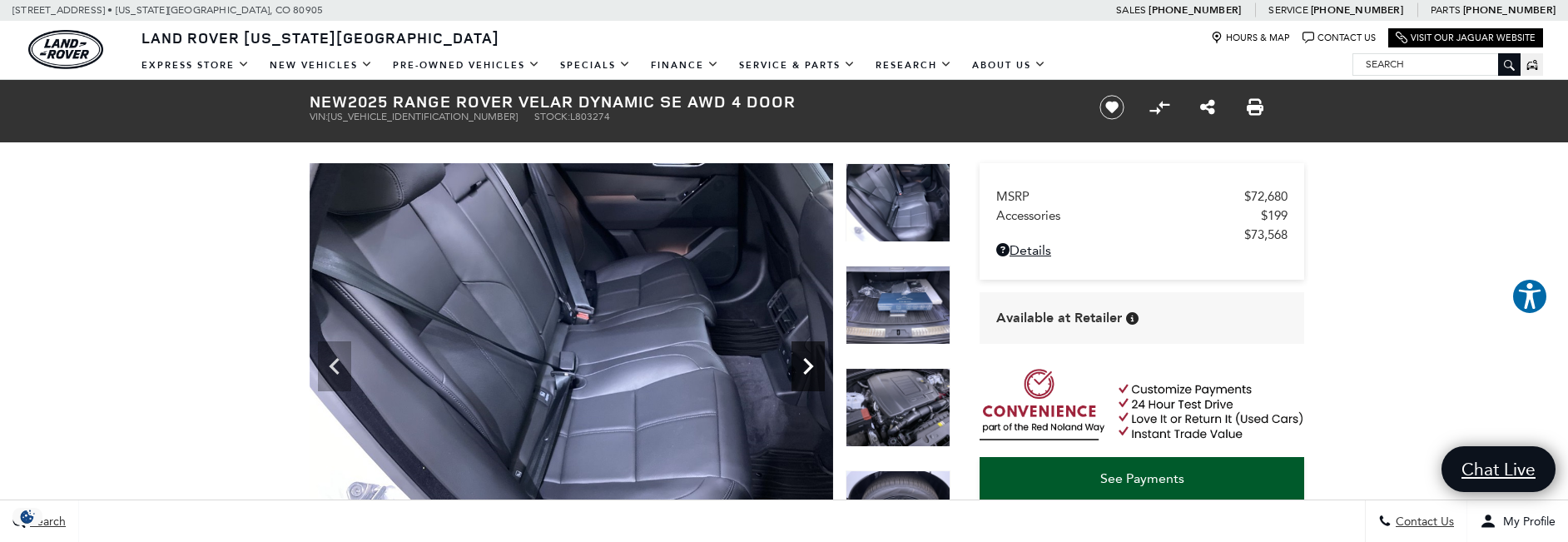
click at [807, 374] on icon "Next" at bounding box center [809, 366] width 33 height 33
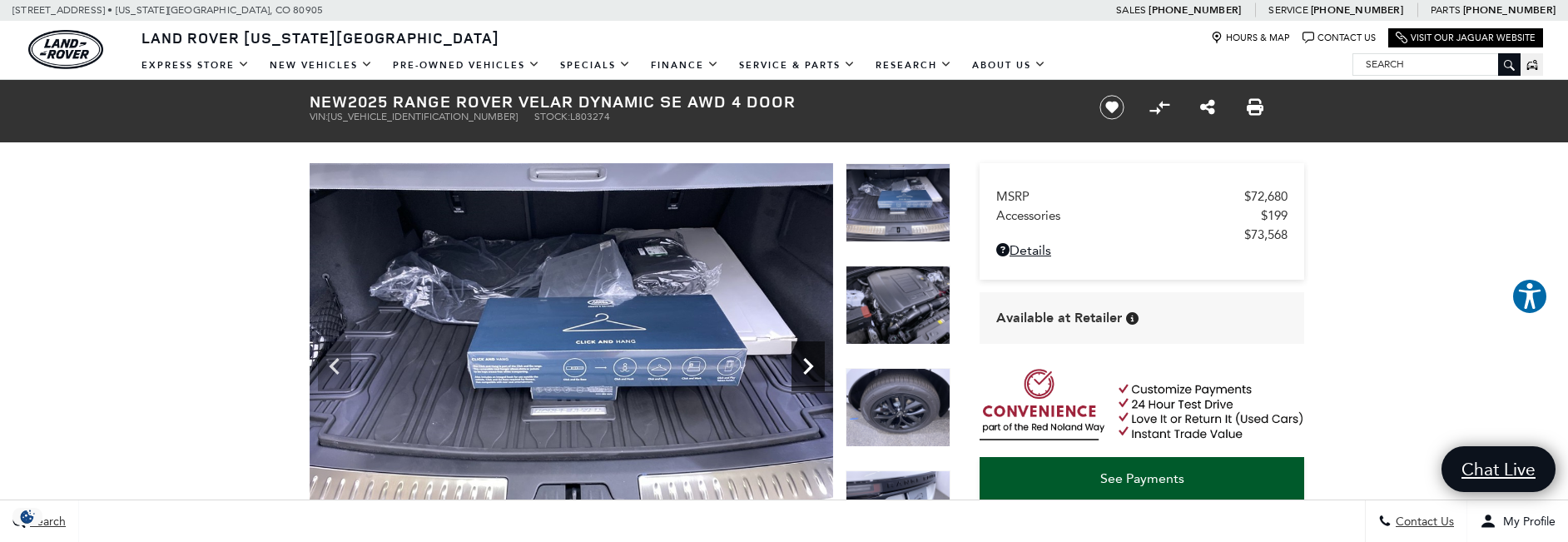
click at [807, 374] on icon "Next" at bounding box center [809, 366] width 33 height 33
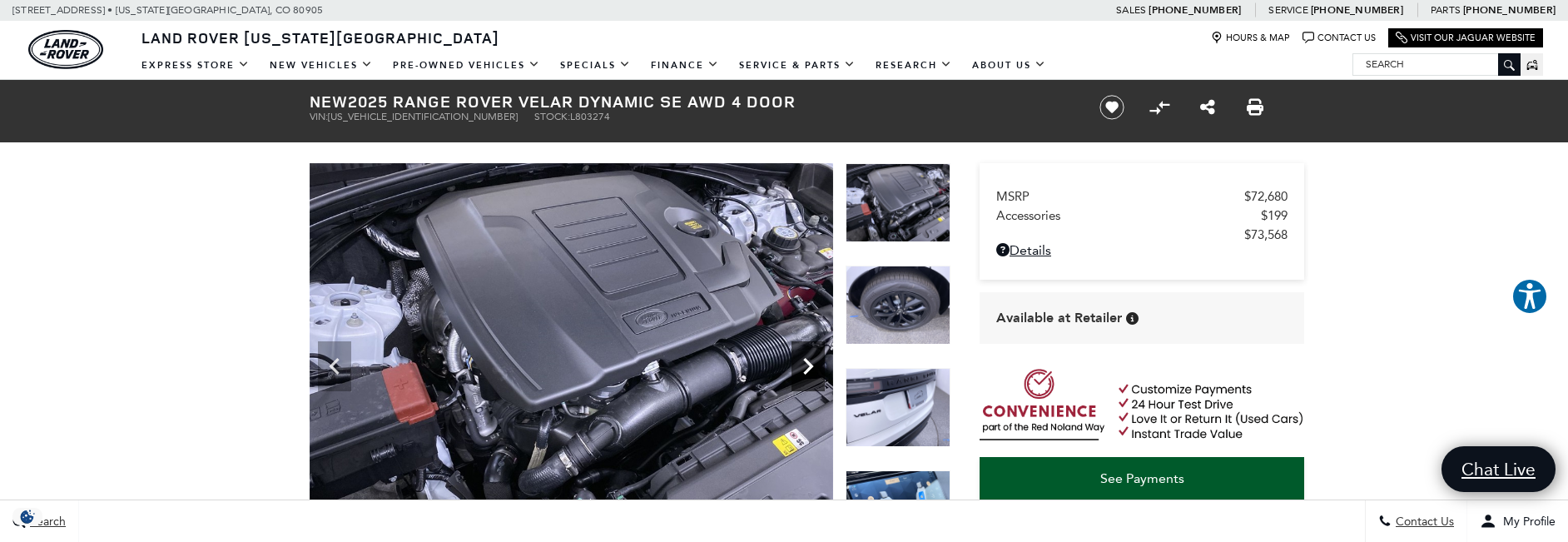
click at [807, 374] on icon "Next" at bounding box center [809, 366] width 33 height 33
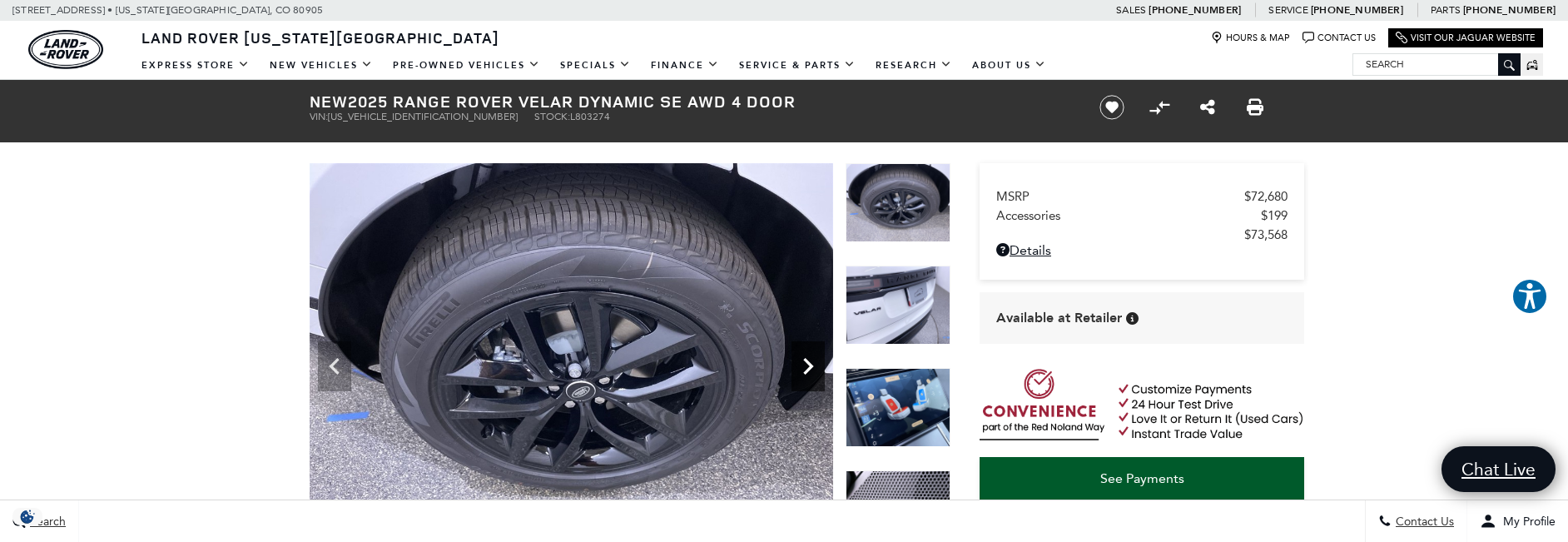
click at [807, 374] on icon "Next" at bounding box center [809, 366] width 33 height 33
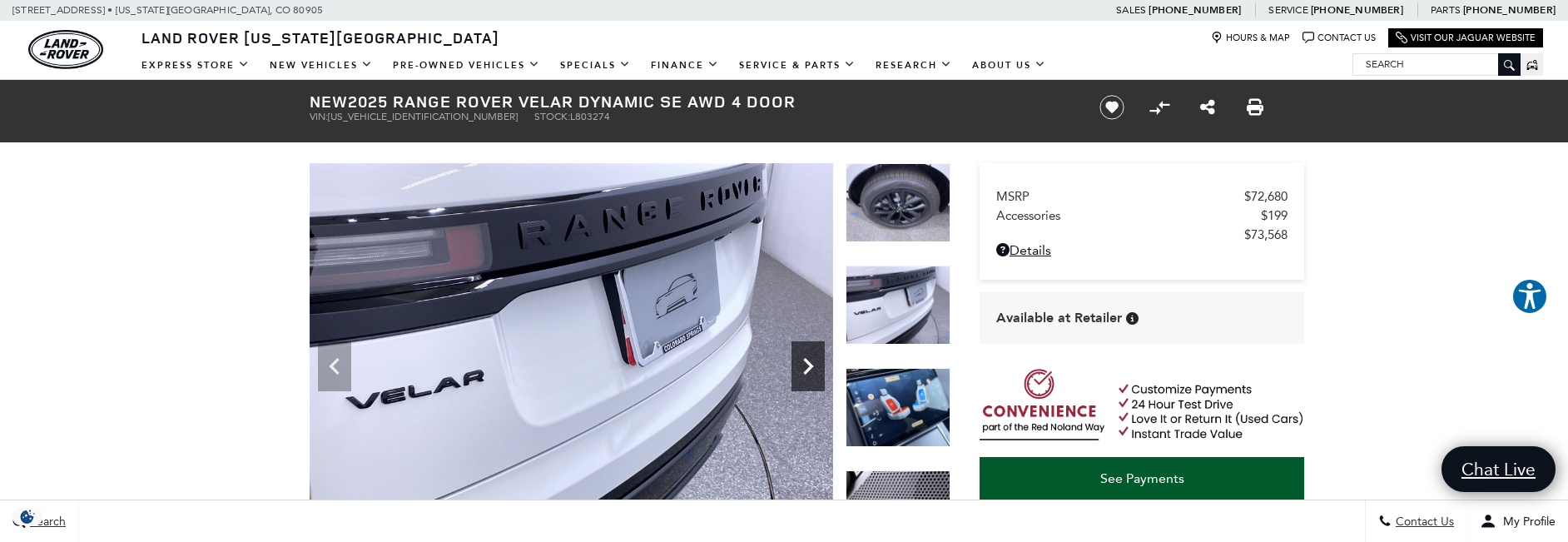
click at [807, 374] on icon "Next" at bounding box center [809, 366] width 33 height 33
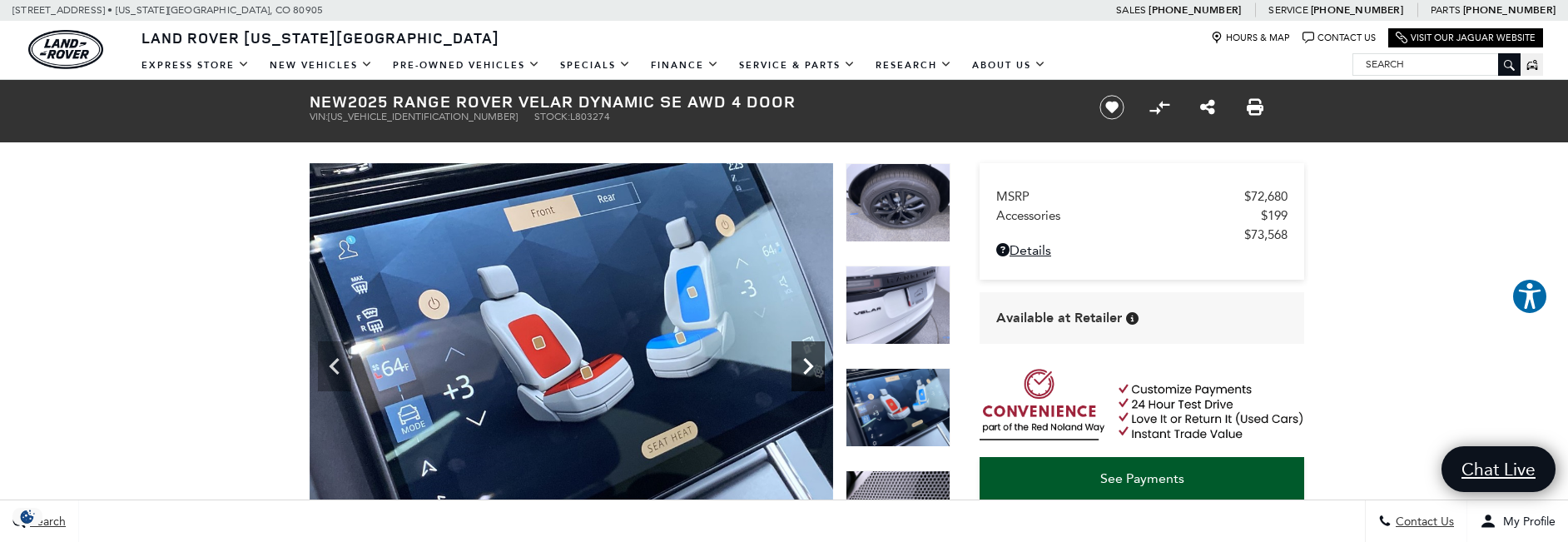
click at [807, 374] on icon "Next" at bounding box center [809, 366] width 33 height 33
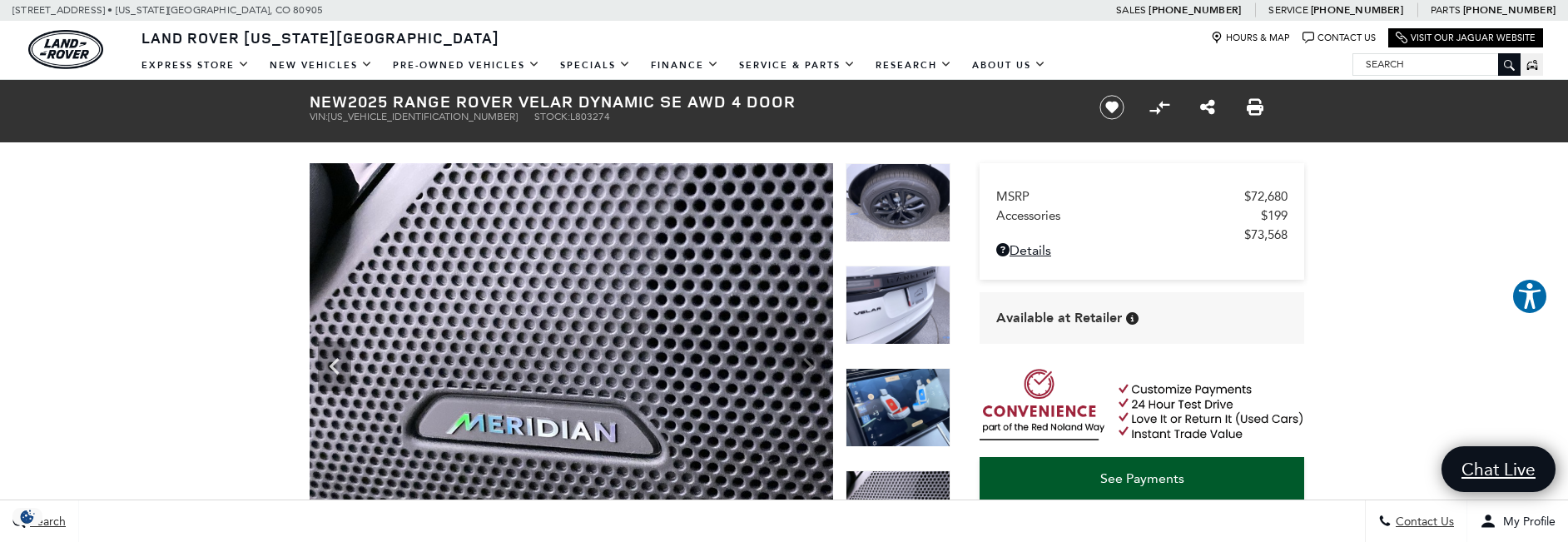
click at [807, 374] on img at bounding box center [572, 359] width 524 height 393
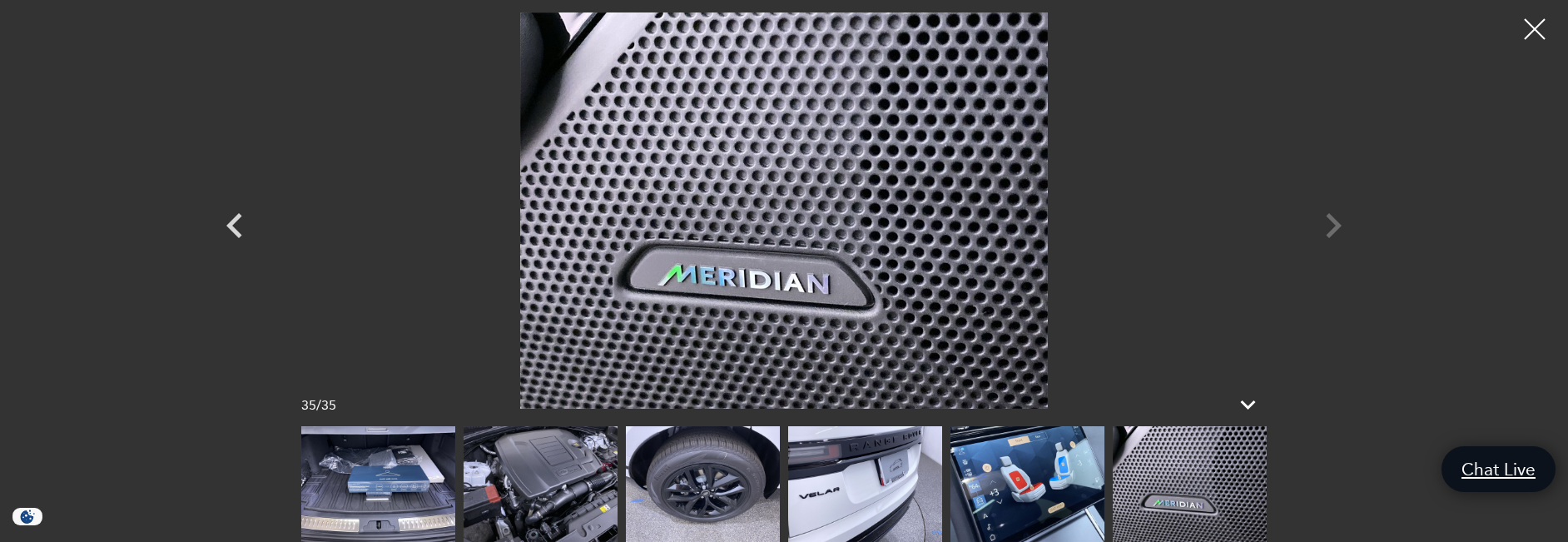
click at [1332, 220] on div at bounding box center [783, 211] width 1165 height 397
click at [1332, 222] on div at bounding box center [783, 211] width 1165 height 397
click at [1537, 39] on div at bounding box center [1535, 29] width 44 height 44
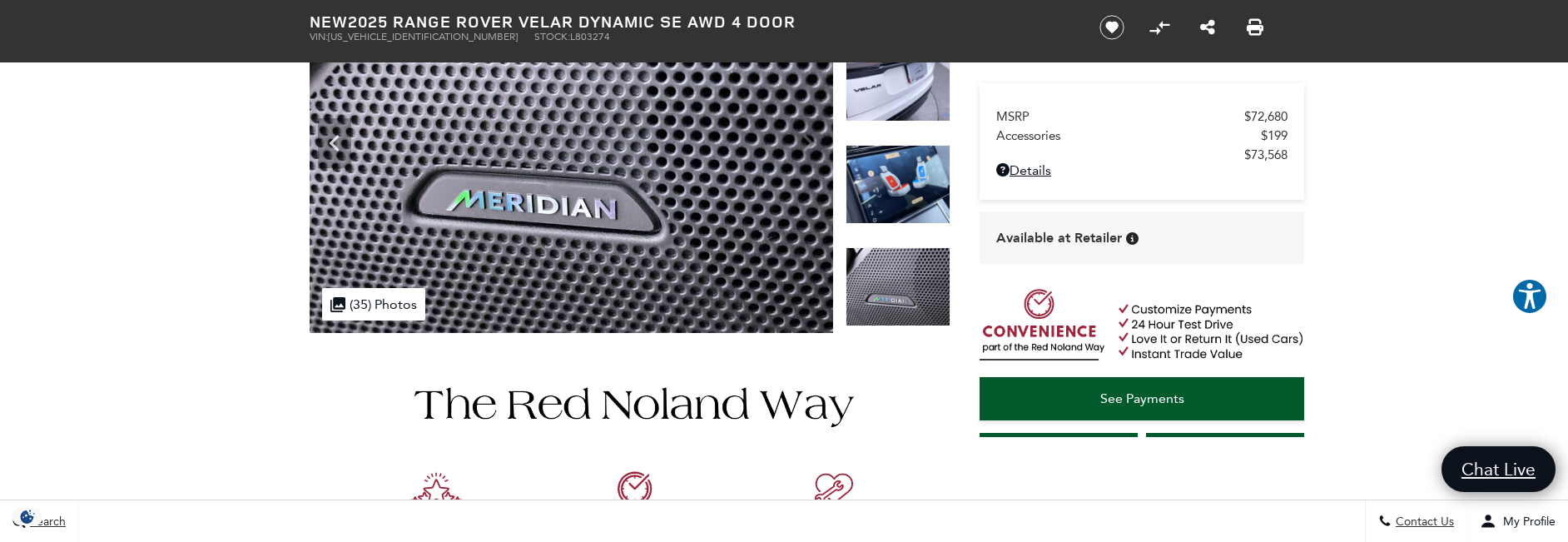
scroll to position [167, 0]
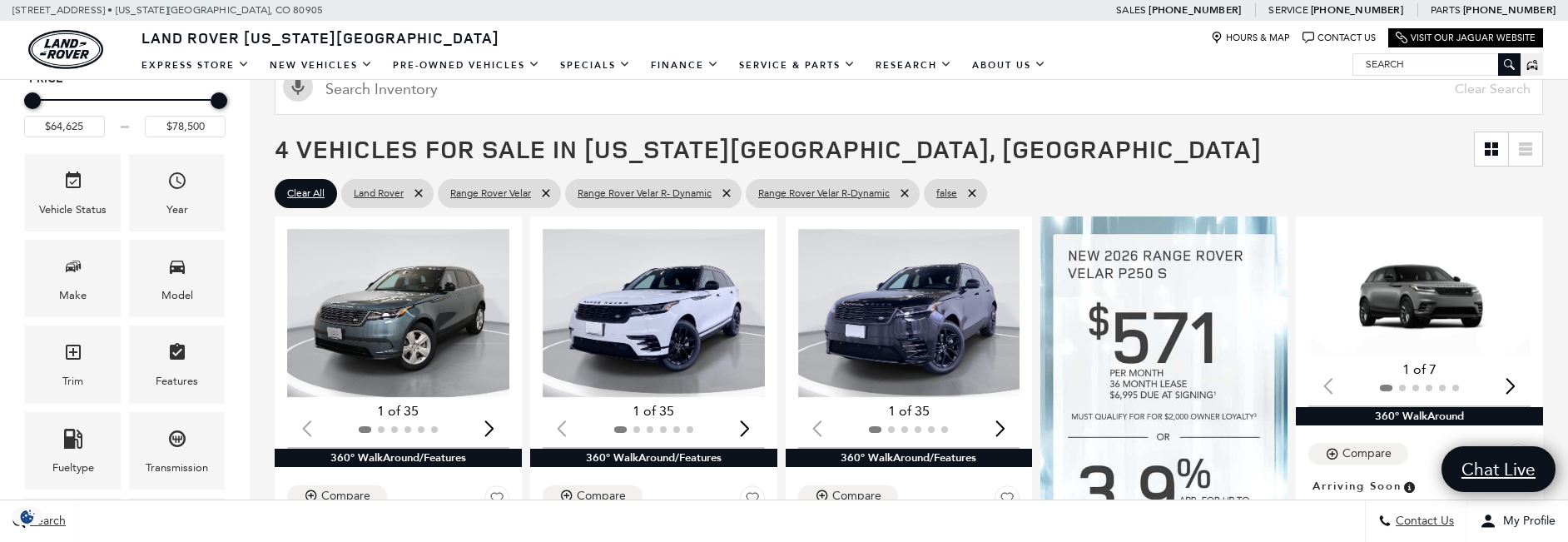
scroll to position [333, 0]
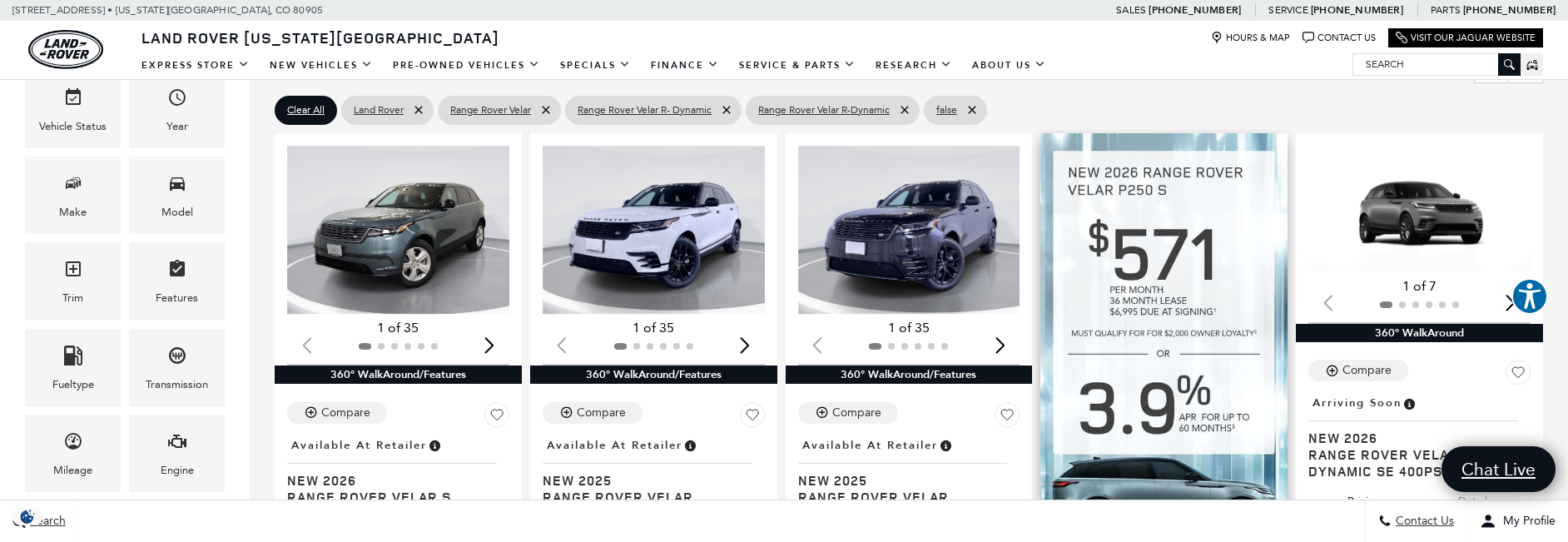
click at [1143, 173] on img at bounding box center [1164, 415] width 247 height 565
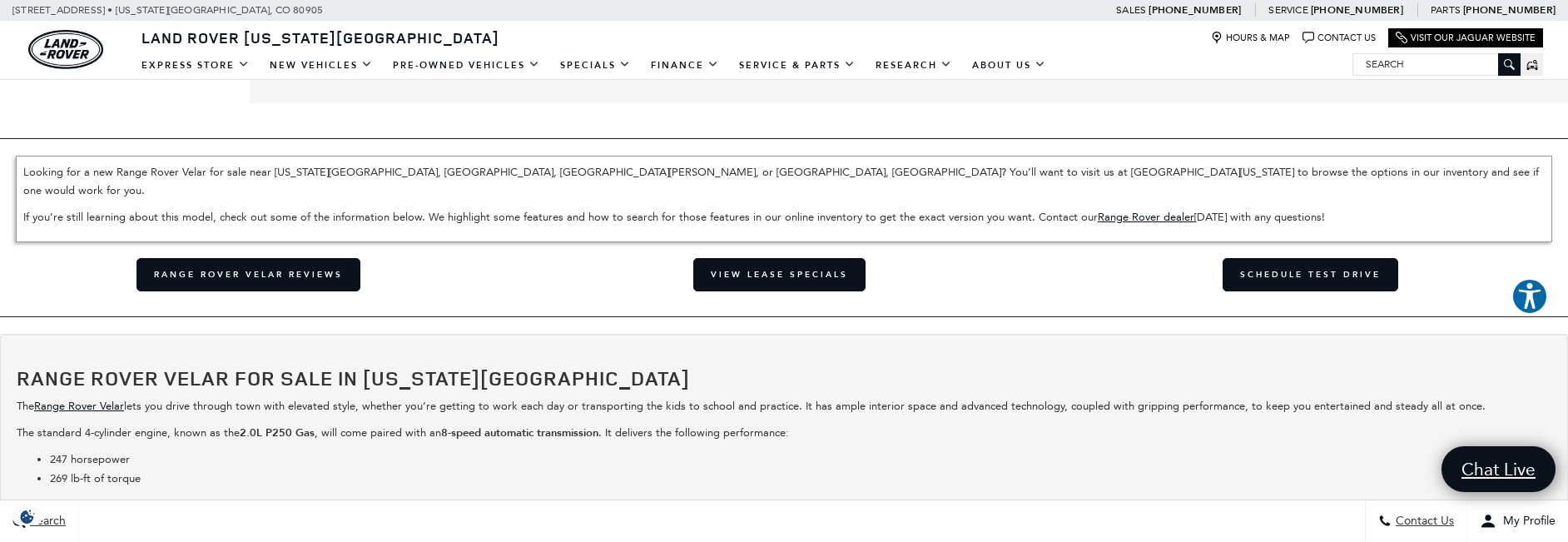
scroll to position [2915, 0]
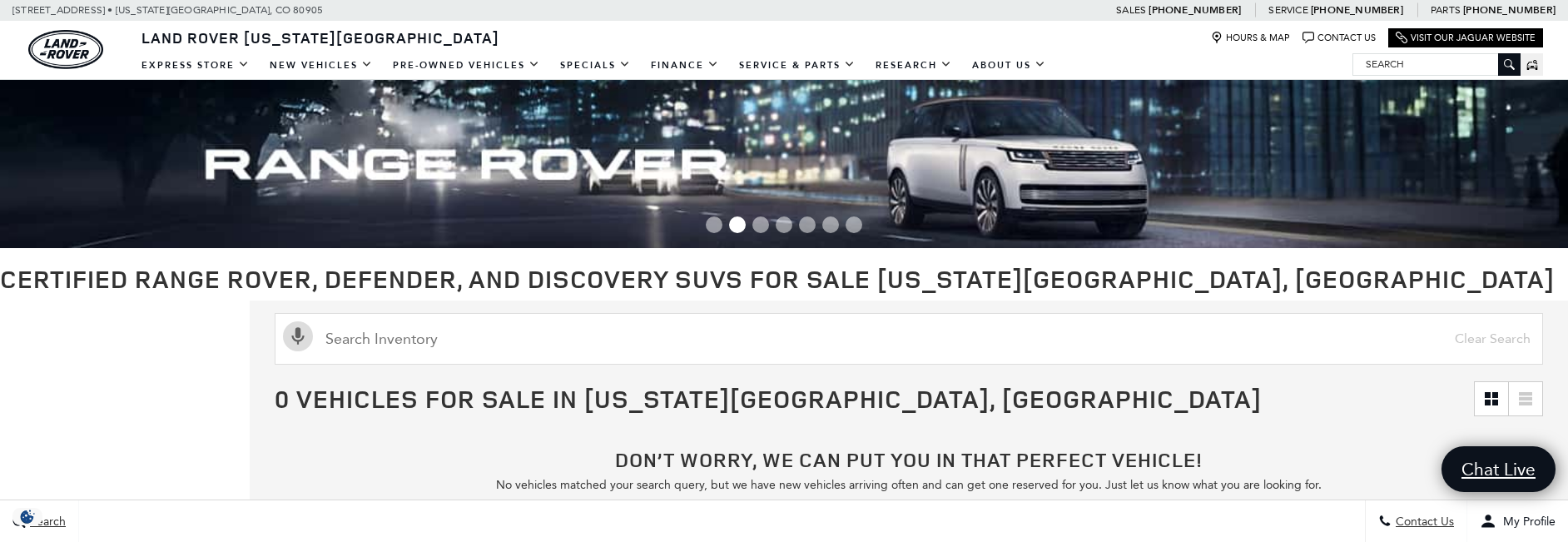
scroll to position [167, 0]
